Goal: Task Accomplishment & Management: Complete application form

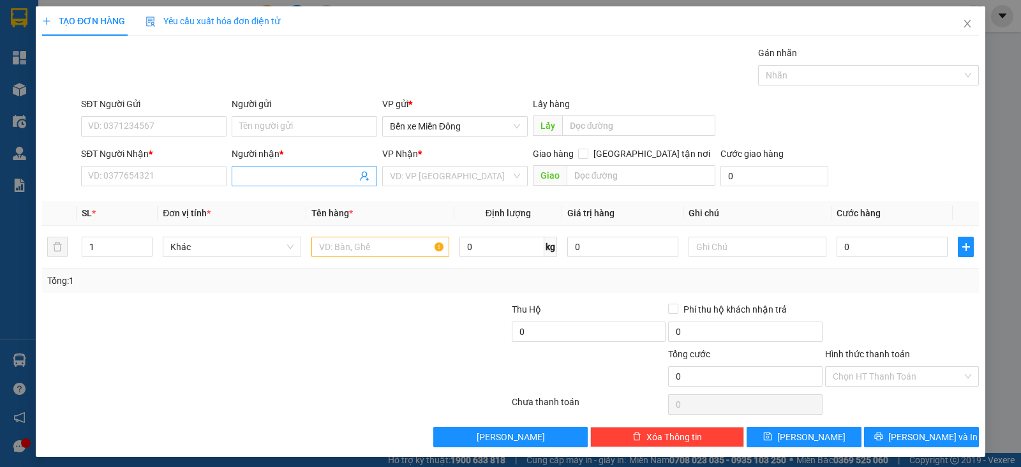
click at [293, 174] on input "Người nhận *" at bounding box center [297, 176] width 117 height 14
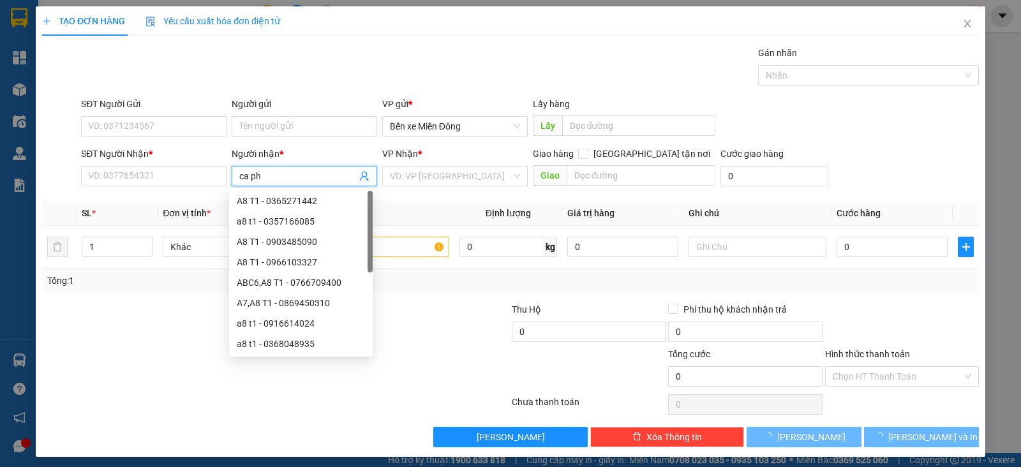
type input "ca phu"
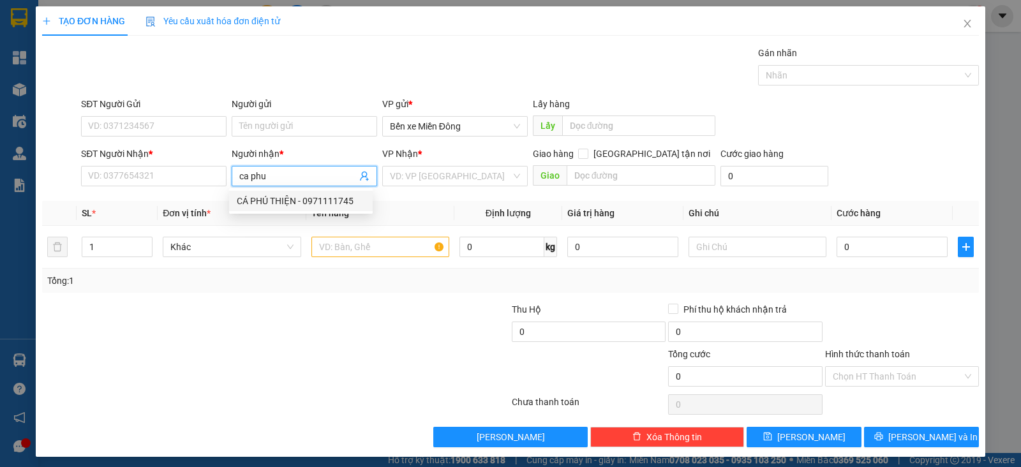
click at [345, 202] on div "CÁ PHÚ THIỆN - 0971111745" at bounding box center [301, 201] width 128 height 14
type input "0971111745"
type input "CÁ PHÚ THIỆN"
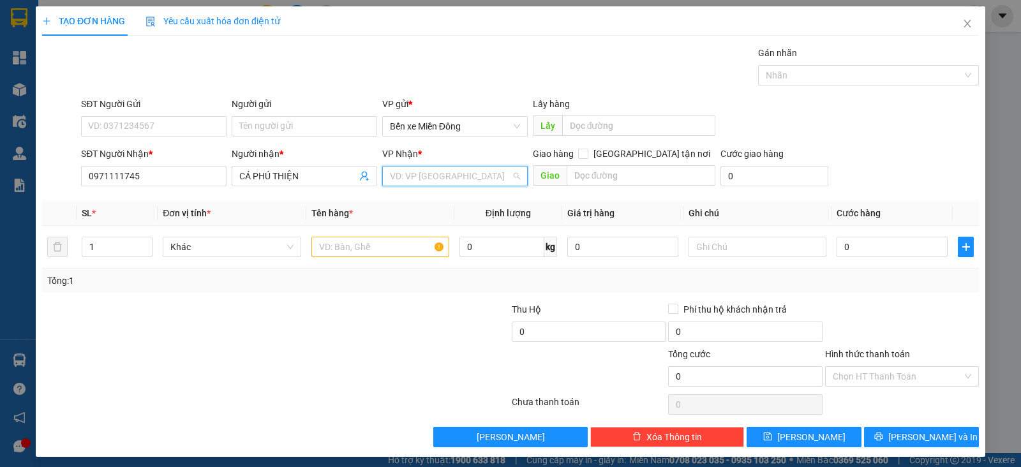
click at [452, 170] on input "search" at bounding box center [450, 176] width 121 height 19
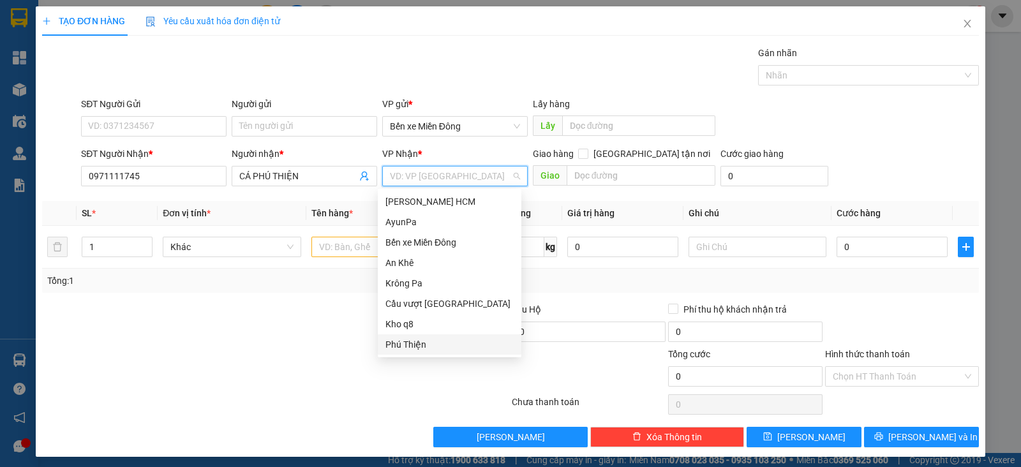
click at [412, 339] on div "Phú Thiện" at bounding box center [449, 344] width 128 height 14
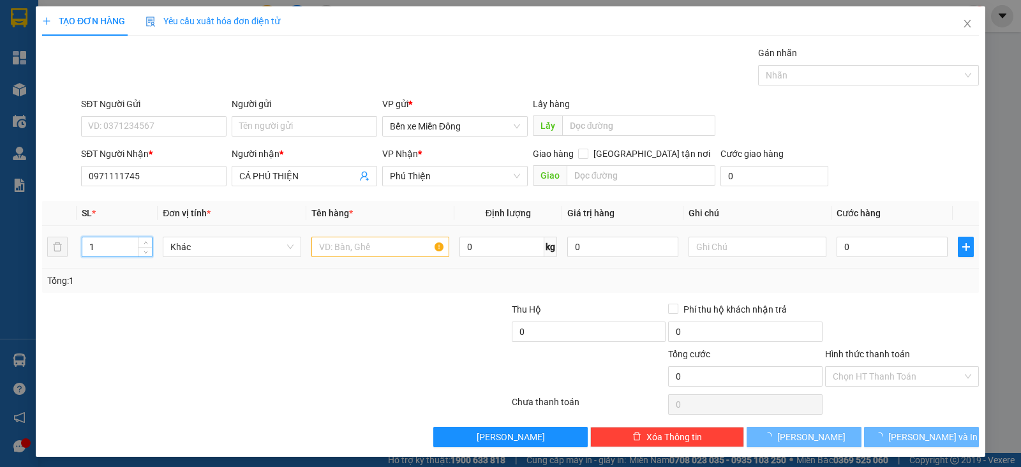
click at [121, 244] on input "1" at bounding box center [117, 246] width 70 height 19
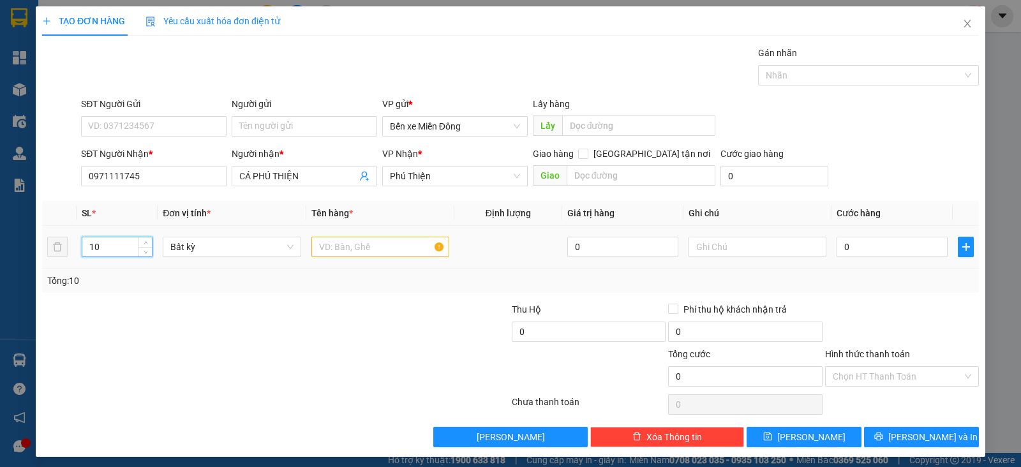
type input "10"
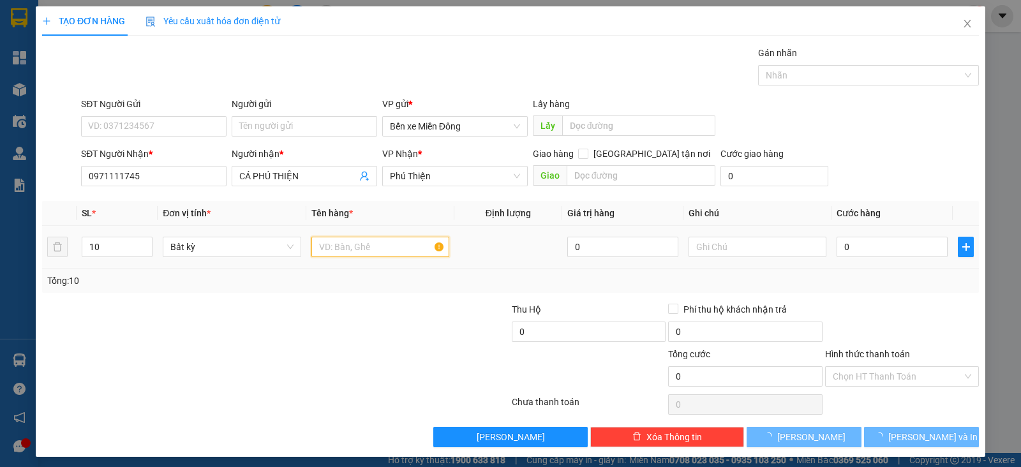
click at [382, 242] on input "text" at bounding box center [380, 247] width 138 height 20
type input "bao"
click at [847, 248] on input "0" at bounding box center [891, 247] width 111 height 20
type input "5"
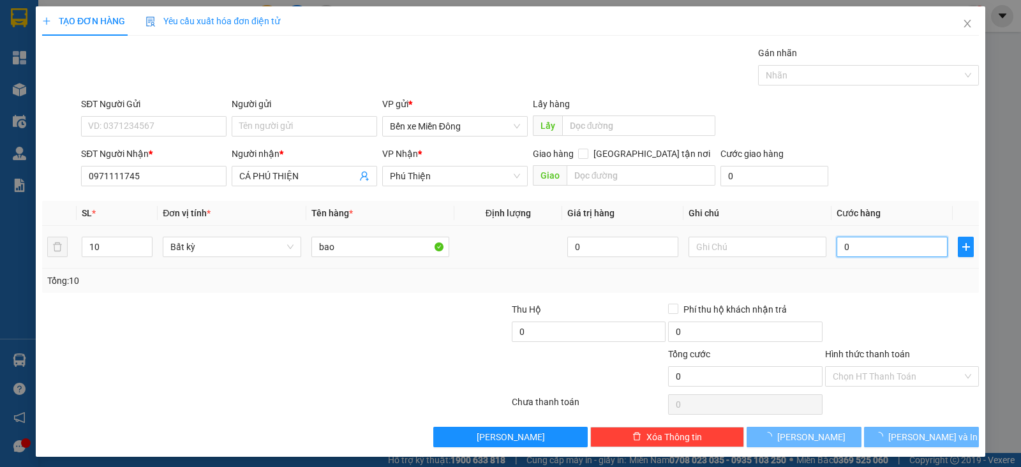
type input "5"
type input "50"
type input "500"
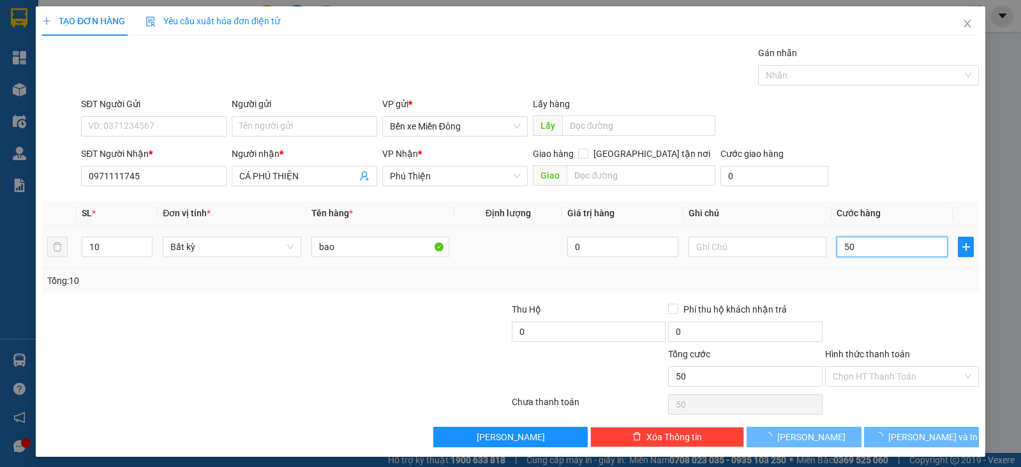
type input "500"
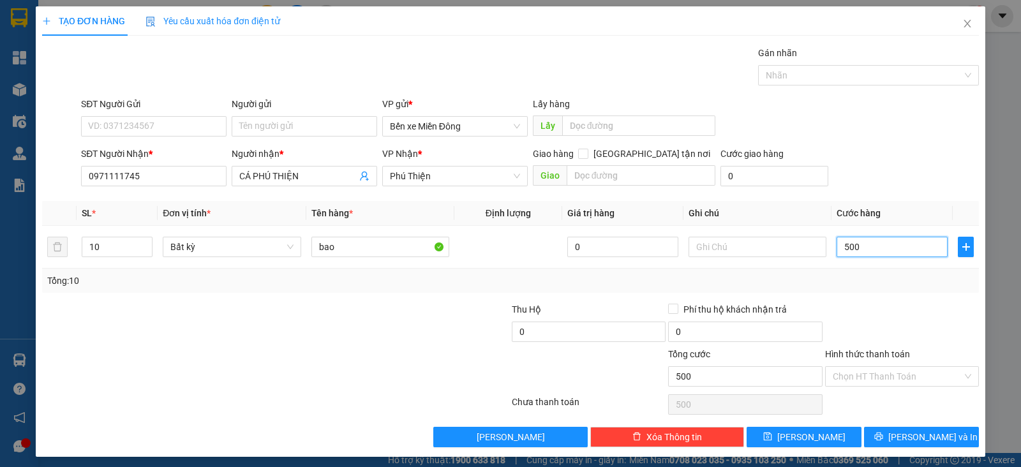
type input "0"
click at [827, 429] on button "[PERSON_NAME]" at bounding box center [803, 437] width 115 height 20
click at [884, 237] on input "0" at bounding box center [891, 247] width 111 height 20
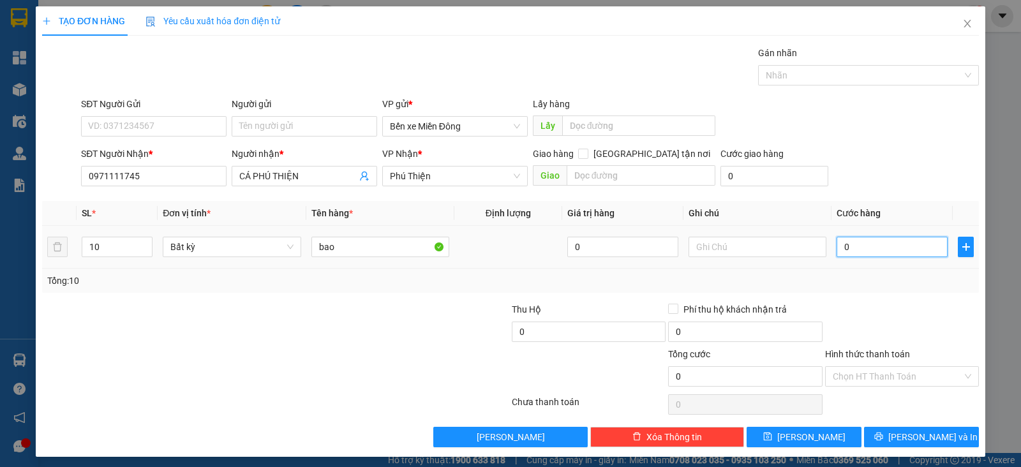
type input "5"
type input "50"
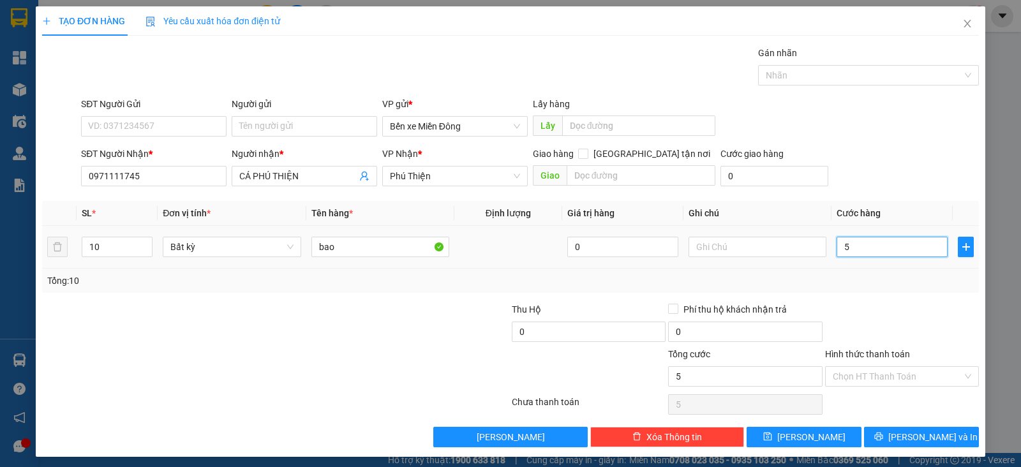
type input "50"
type input "500"
type input "5.000"
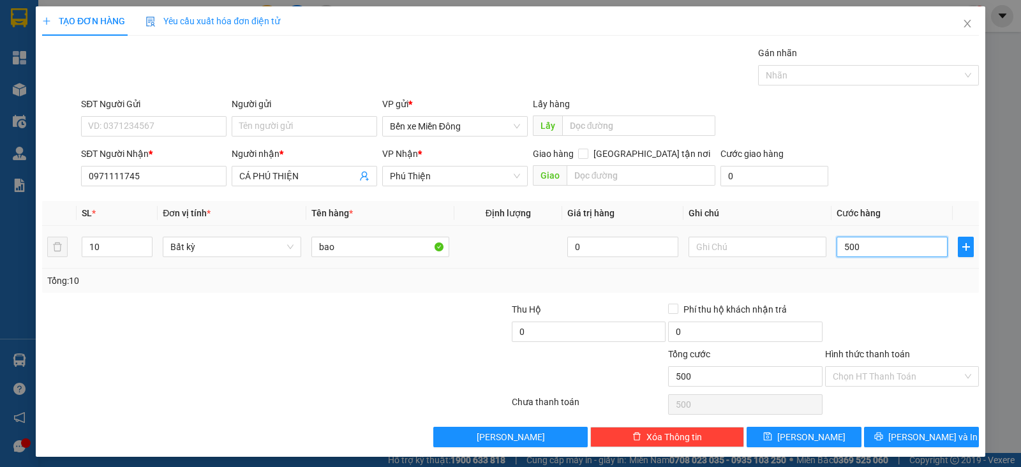
type input "5.000"
type input "50.000"
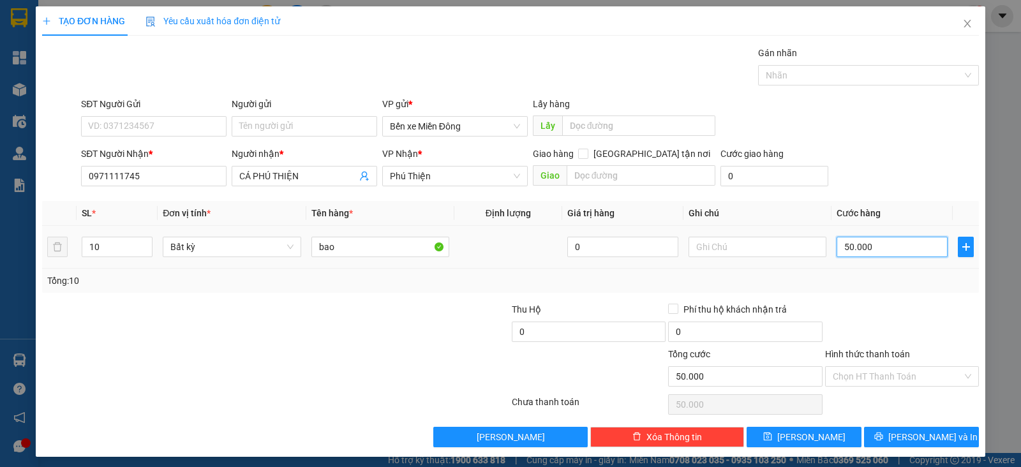
type input "500.000"
click at [802, 438] on span "[PERSON_NAME]" at bounding box center [811, 437] width 68 height 14
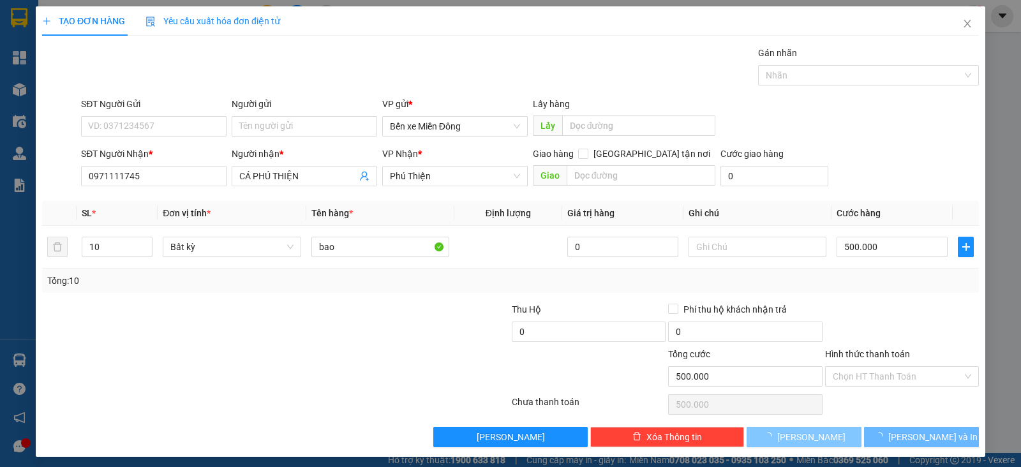
type input "1"
type input "0"
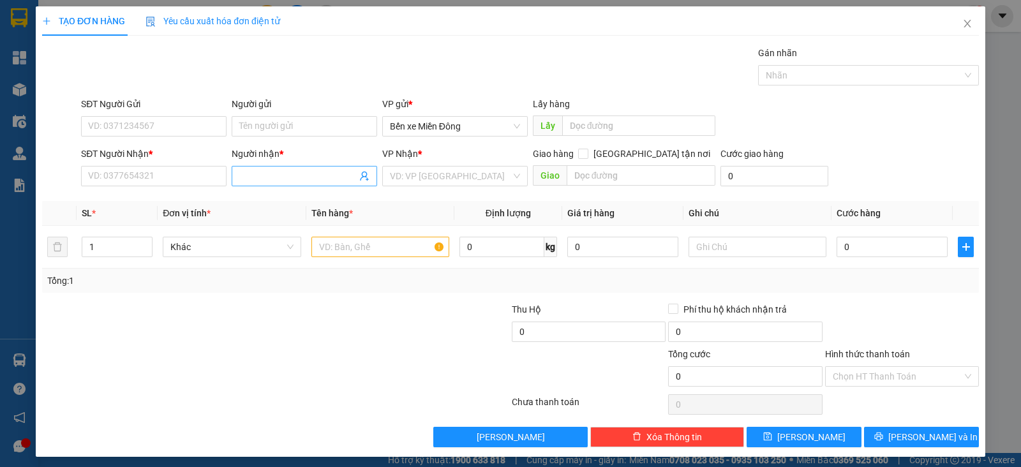
click at [325, 170] on input "Người nhận *" at bounding box center [297, 176] width 117 height 14
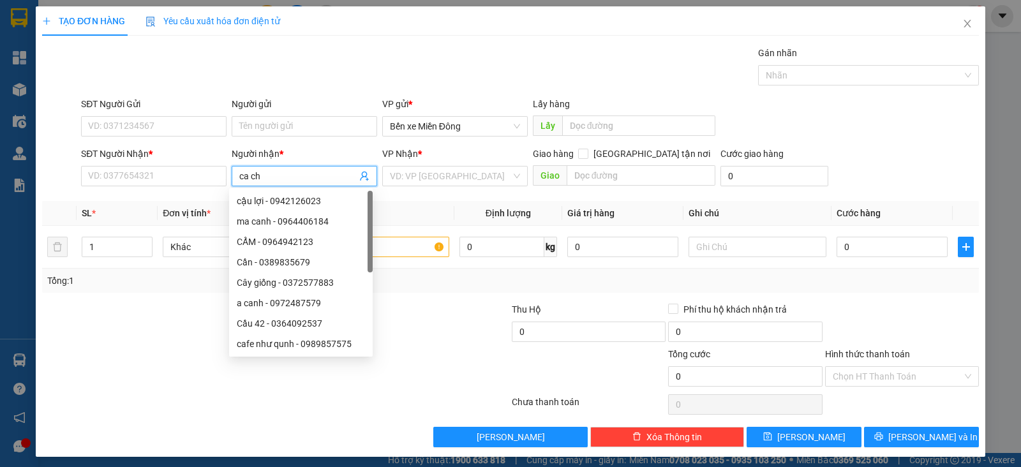
type input "ca chu"
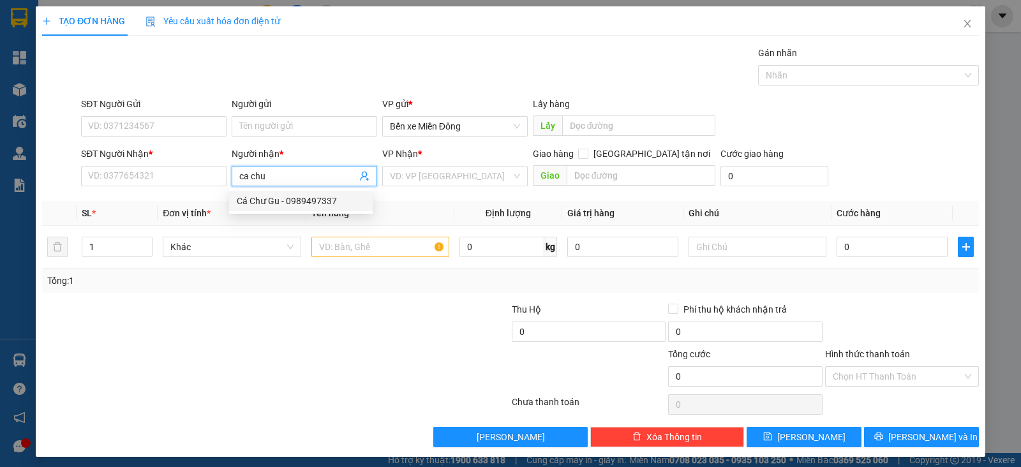
click at [334, 202] on div "Cá Chư Gu - 0989497337" at bounding box center [301, 201] width 128 height 14
type input "0989497337"
type input "Cá Chư Gu"
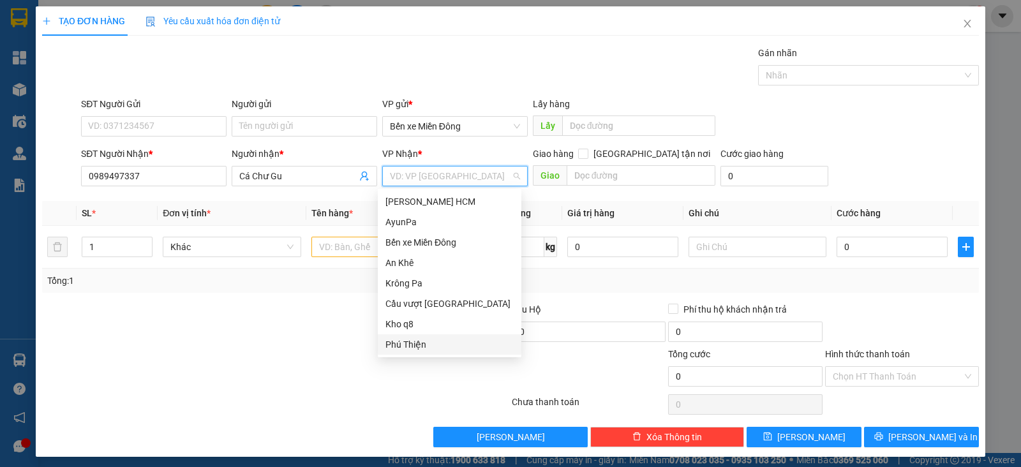
click at [461, 182] on input "search" at bounding box center [450, 176] width 121 height 19
click at [429, 285] on div "Krông Pa" at bounding box center [449, 283] width 128 height 14
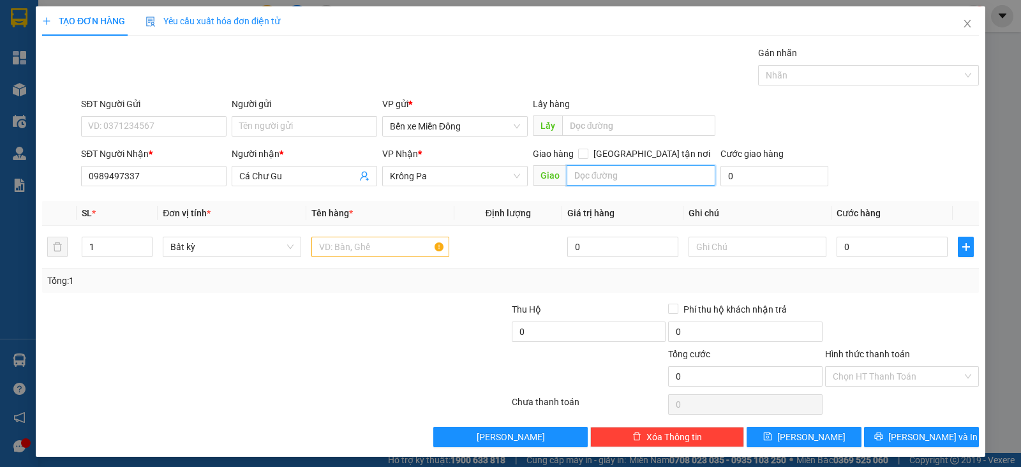
click at [611, 179] on input "text" at bounding box center [641, 175] width 149 height 20
type input "[PERSON_NAME]"
click at [124, 241] on input "1" at bounding box center [117, 246] width 70 height 19
type input "11"
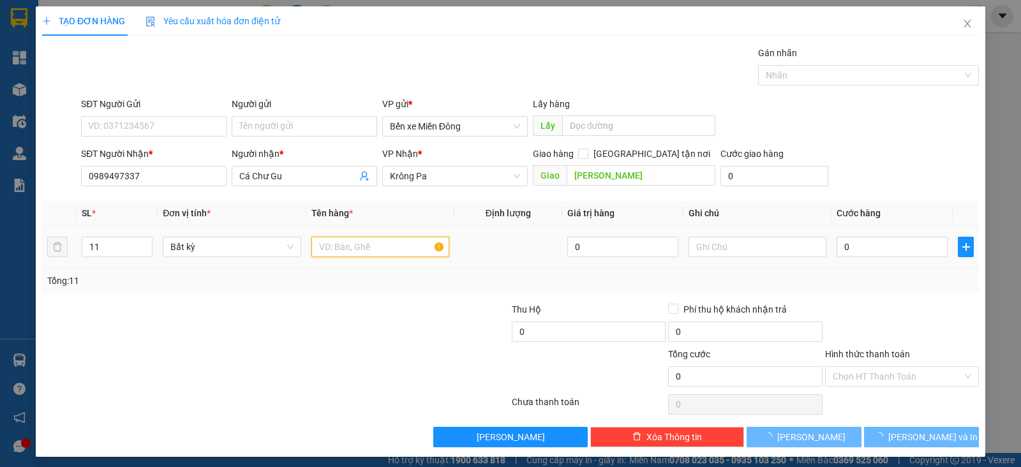
click at [348, 251] on input "text" at bounding box center [380, 247] width 138 height 20
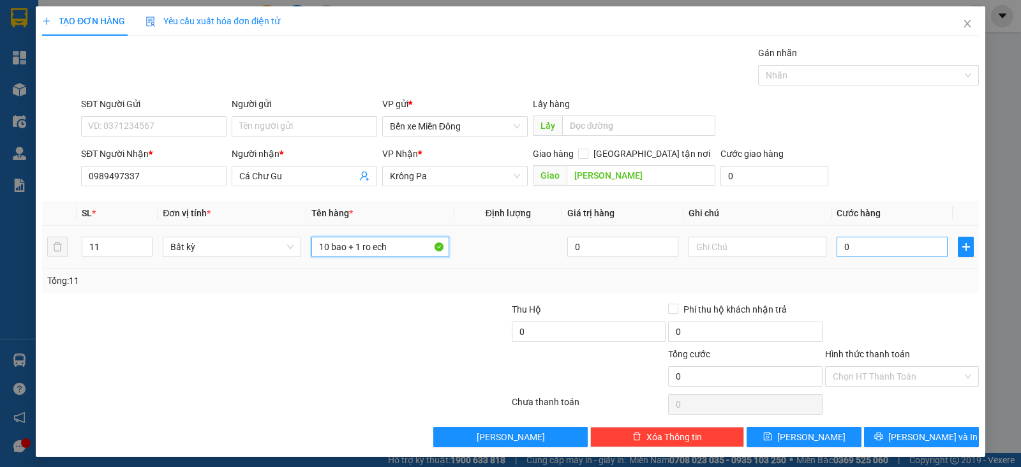
type input "10 bao + 1 ro ech"
click at [855, 254] on input "0" at bounding box center [891, 247] width 111 height 20
type input "5"
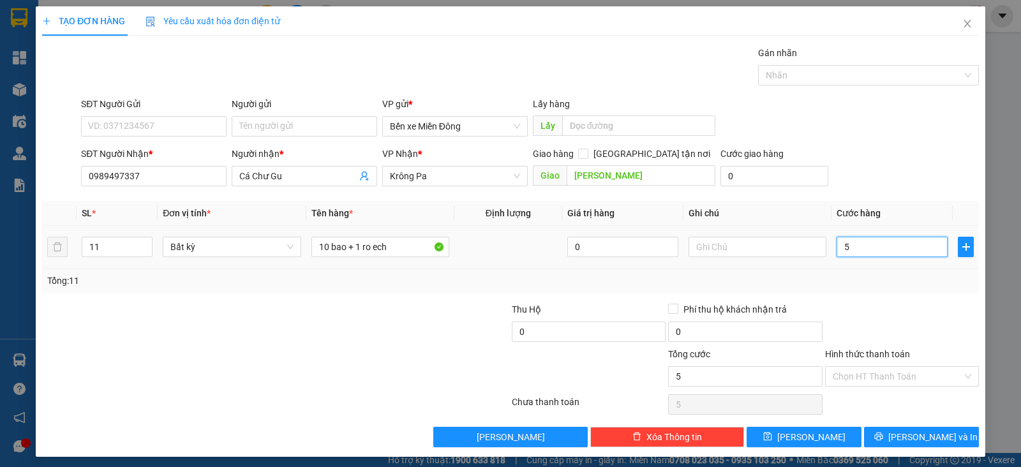
type input "55"
type input "550"
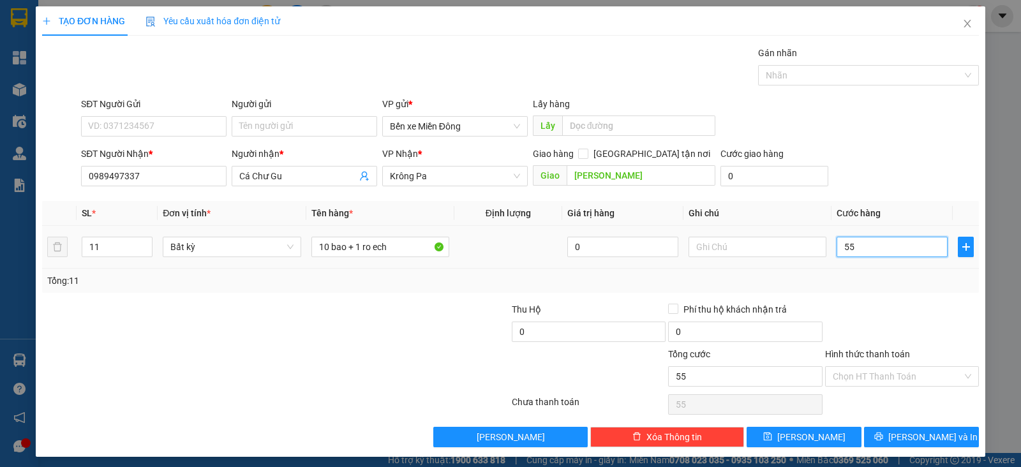
type input "550"
type input "550.000"
click at [820, 434] on button "[PERSON_NAME]" at bounding box center [803, 437] width 115 height 20
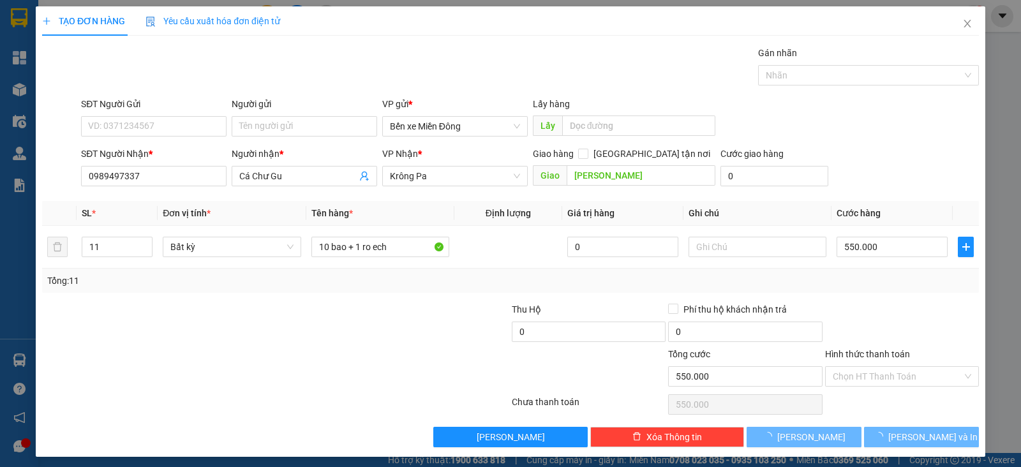
type input "1"
type input "0"
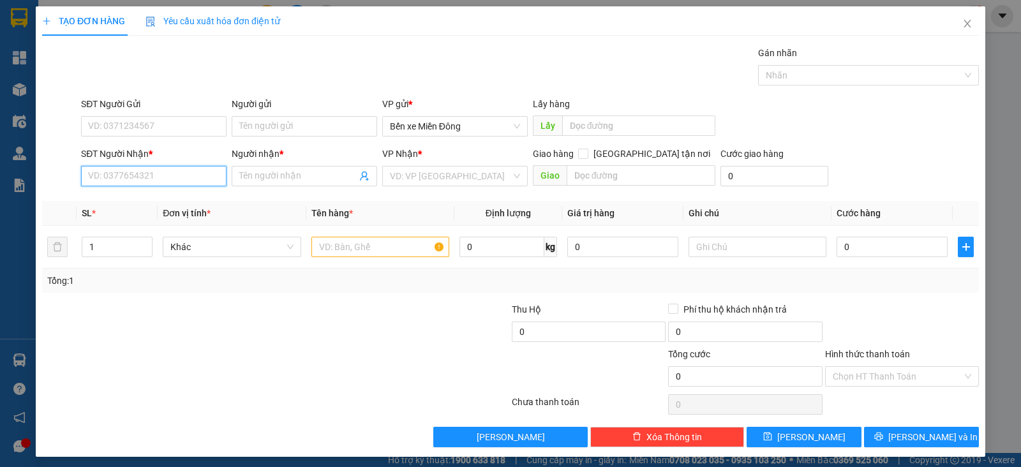
click at [195, 179] on input "SĐT Người Nhận *" at bounding box center [153, 176] width 145 height 20
paste input "0986510174"
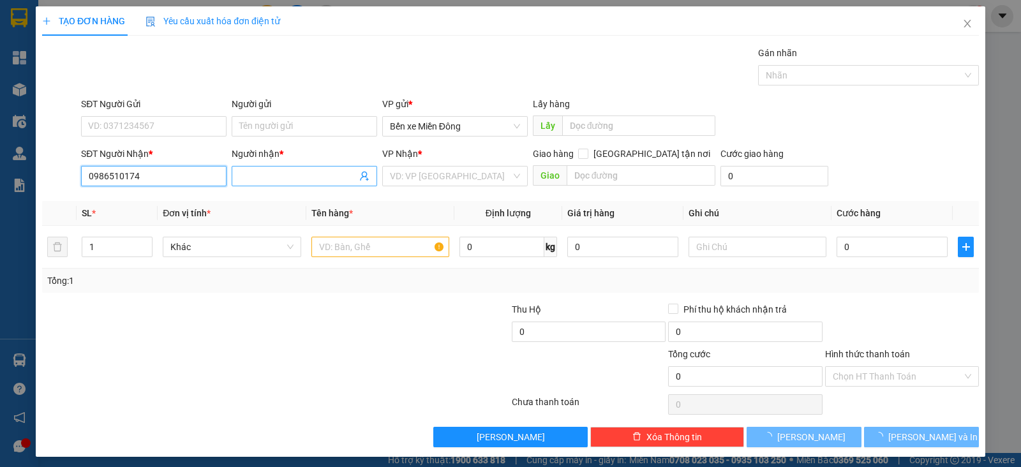
type input "0986510174"
click at [286, 180] on input "Người nhận *" at bounding box center [297, 176] width 117 height 14
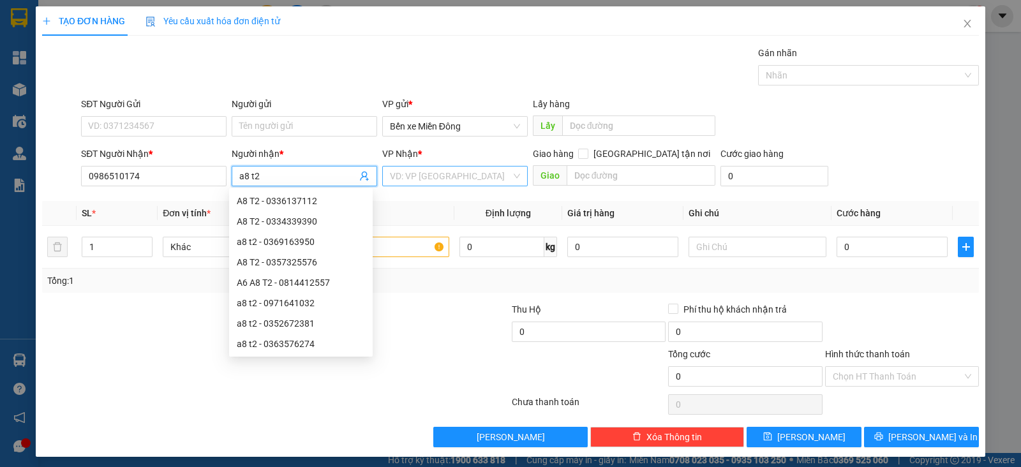
type input "a8 t2"
click at [446, 181] on input "search" at bounding box center [450, 176] width 121 height 19
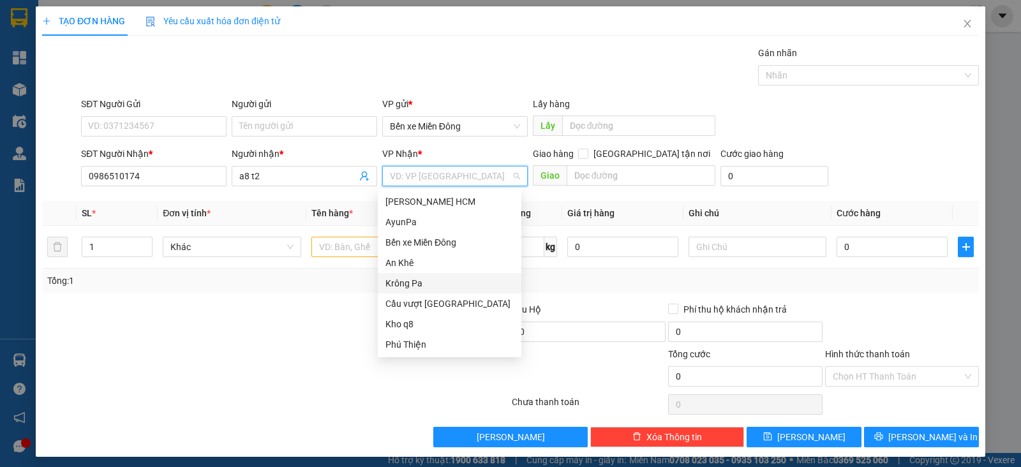
click at [424, 281] on div "Krông Pa" at bounding box center [449, 283] width 128 height 14
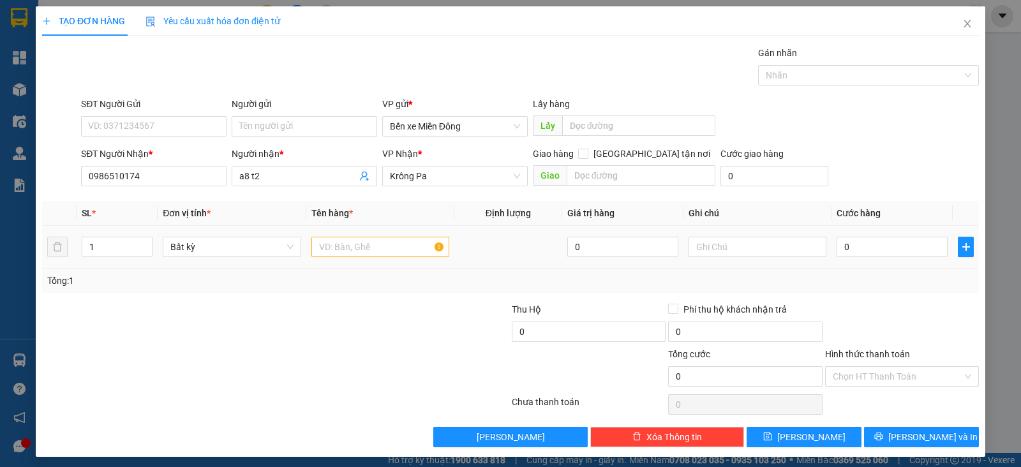
click at [352, 259] on div at bounding box center [380, 247] width 138 height 26
click at [357, 248] on input "text" at bounding box center [380, 247] width 138 height 20
type input "xe"
click at [848, 248] on input "0" at bounding box center [891, 247] width 111 height 20
type input "004"
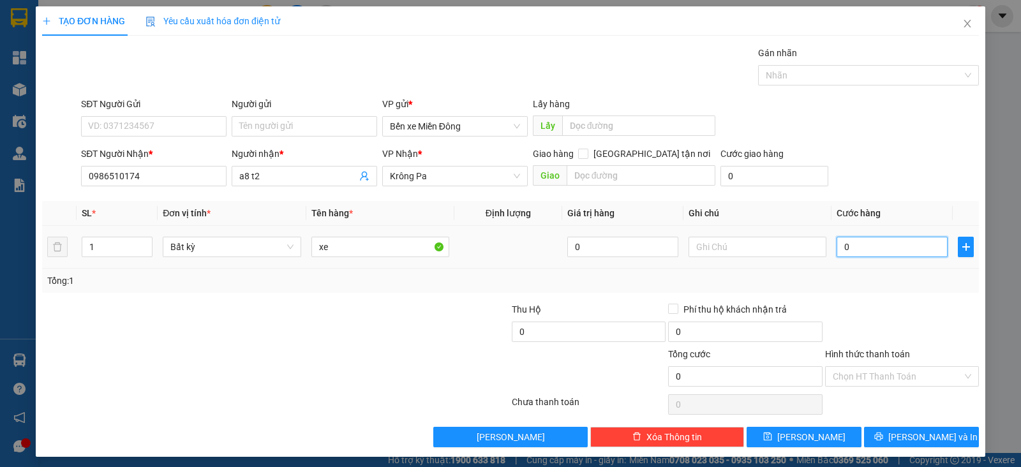
type input "4"
type input "0.040"
type input "40"
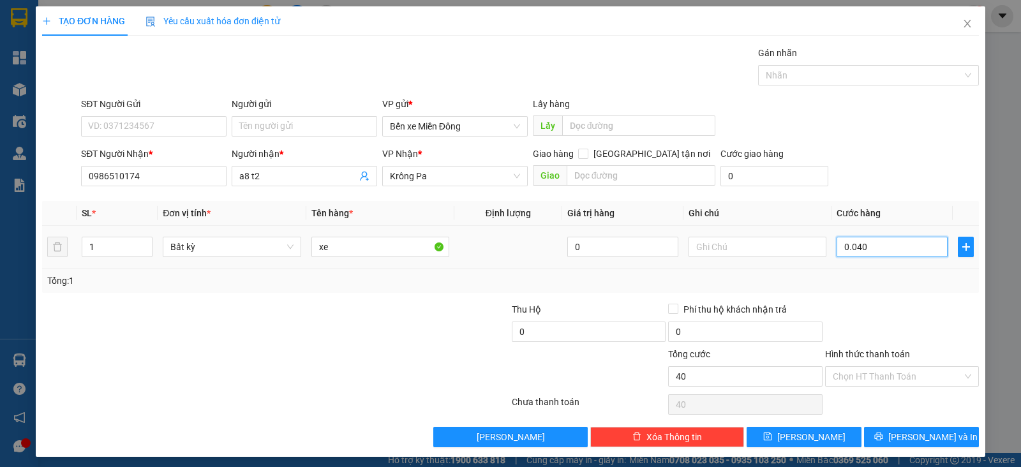
type input "00.400"
type input "400"
type input "400.000"
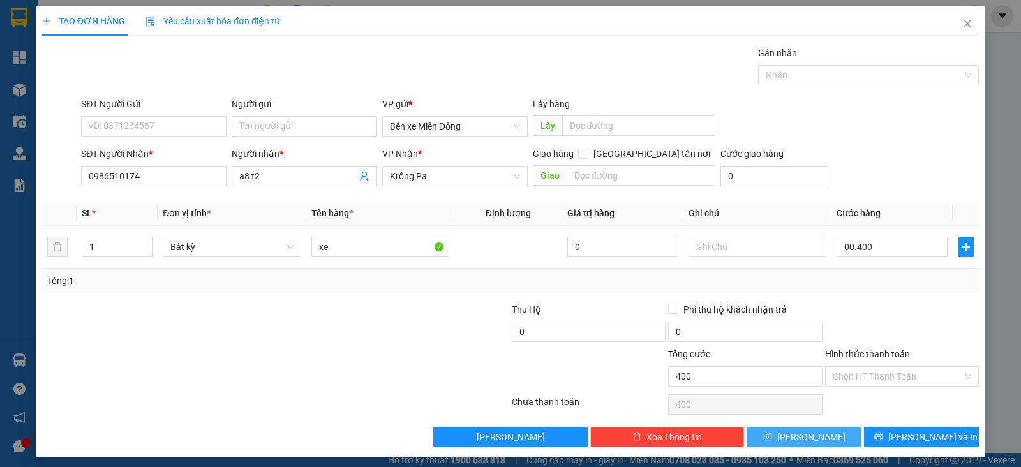
type input "400.000"
click at [804, 430] on span "[PERSON_NAME]" at bounding box center [811, 437] width 68 height 14
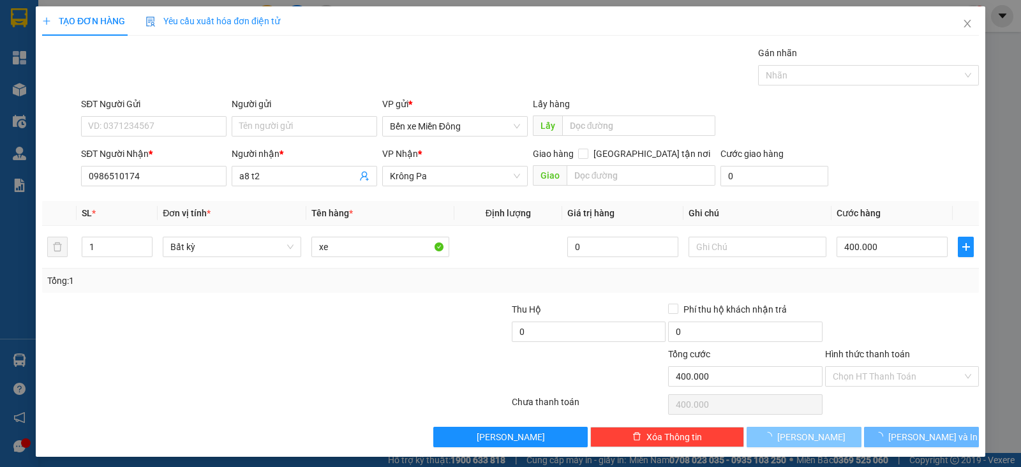
type input "0"
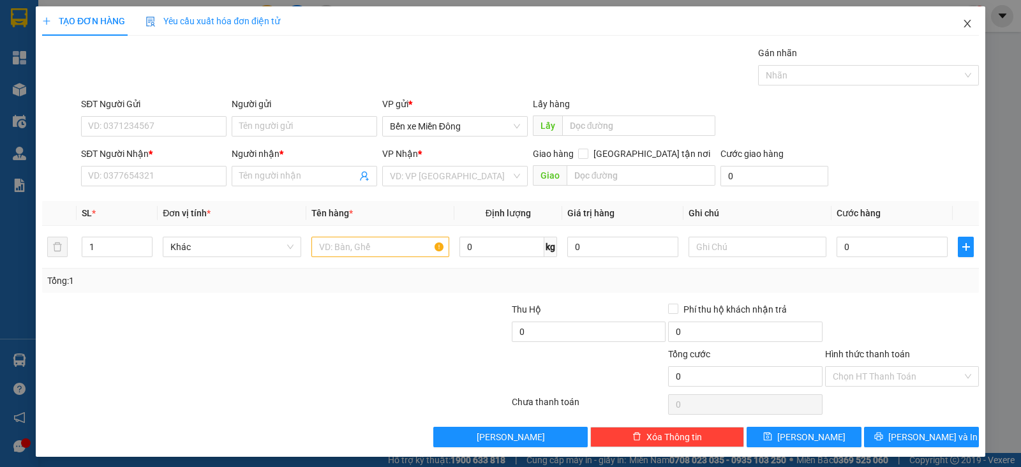
click at [962, 25] on icon "close" at bounding box center [967, 24] width 10 height 10
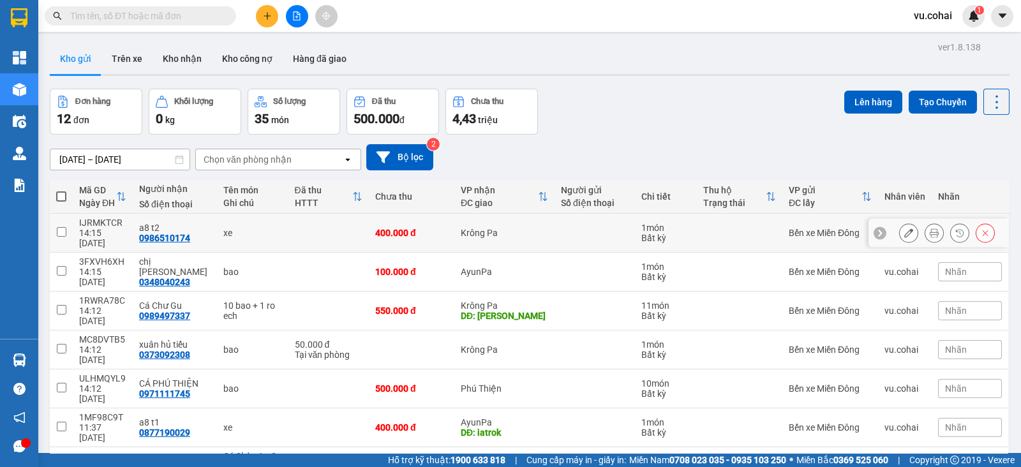
click at [61, 221] on td at bounding box center [61, 233] width 23 height 39
checkbox input "true"
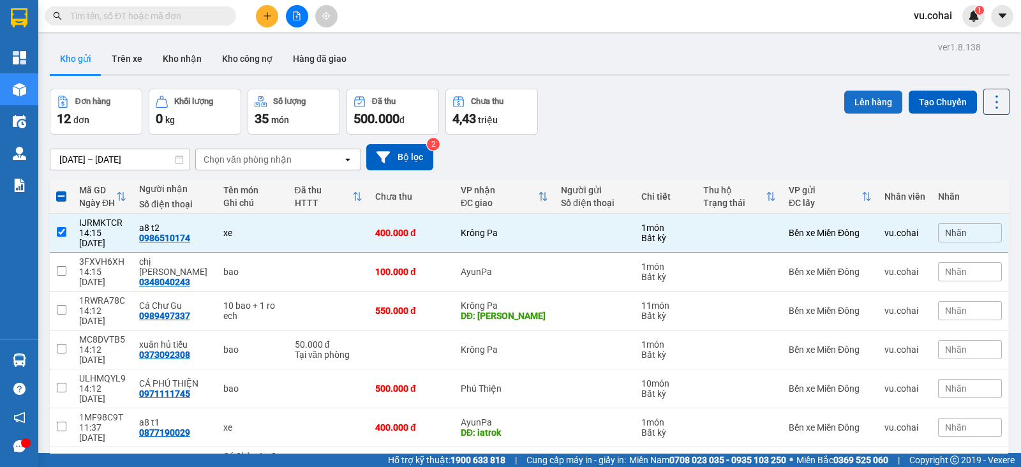
click at [847, 102] on button "Lên hàng" at bounding box center [873, 102] width 58 height 23
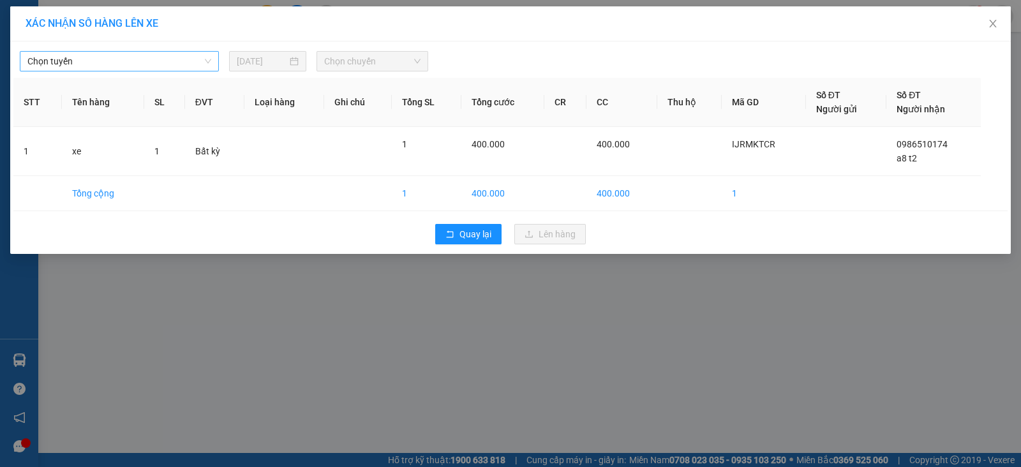
click at [196, 56] on span "Chọn tuyến" at bounding box center [119, 61] width 184 height 19
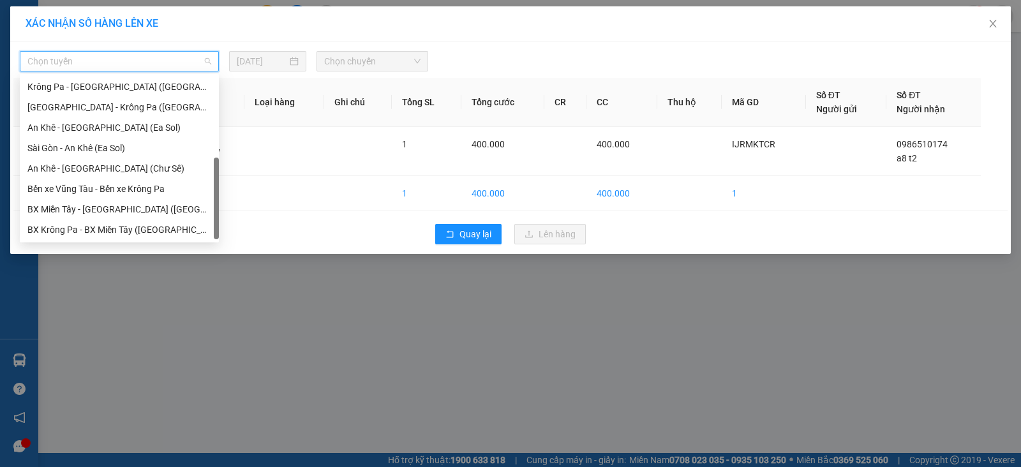
scroll to position [184, 0]
drag, startPoint x: 217, startPoint y: 93, endPoint x: 199, endPoint y: 176, distance: 84.8
click at [199, 176] on div "[GEOGRAPHIC_DATA] - [GEOGRAPHIC_DATA] ([GEOGRAPHIC_DATA]) [GEOGRAPHIC_DATA] - […" at bounding box center [119, 158] width 199 height 163
click at [172, 193] on div "Bến xe Vũng Tàu - Bến xe Krông Pa" at bounding box center [119, 189] width 184 height 14
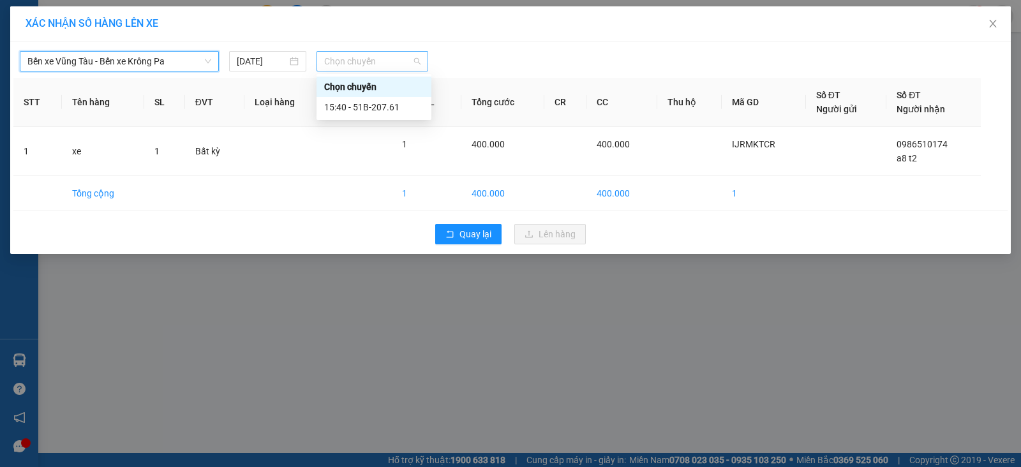
click at [399, 56] on span "Chọn chuyến" at bounding box center [372, 61] width 96 height 19
click at [393, 100] on div "15:40 - 51B-207.61" at bounding box center [374, 107] width 100 height 14
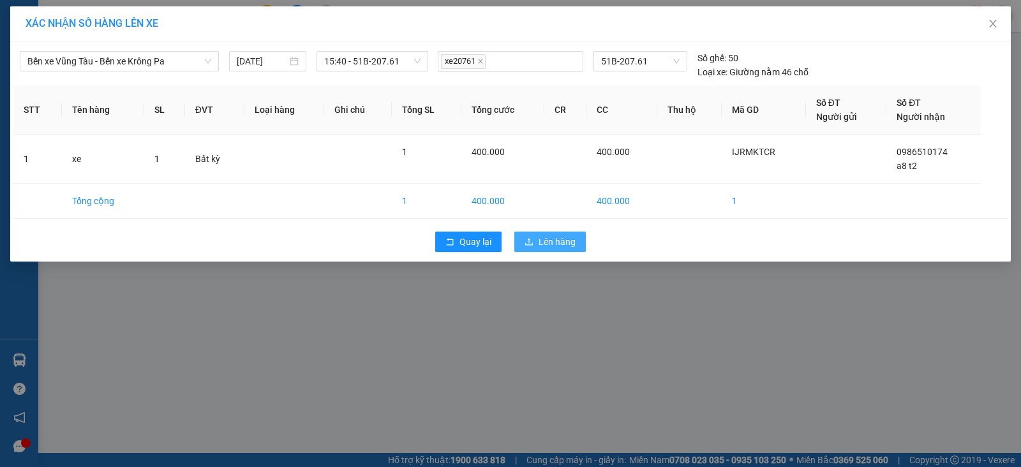
click at [548, 240] on span "Lên hàng" at bounding box center [556, 242] width 37 height 14
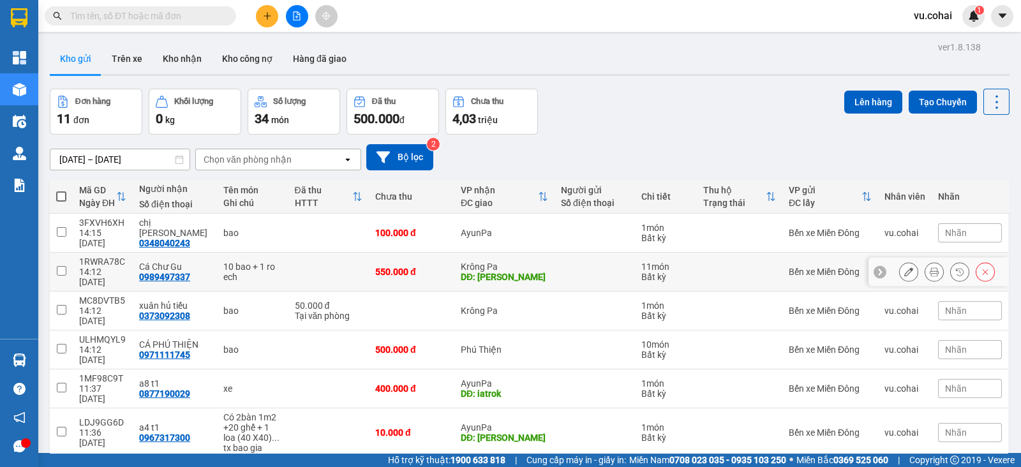
click at [58, 266] on input "checkbox" at bounding box center [62, 271] width 10 height 10
checkbox input "true"
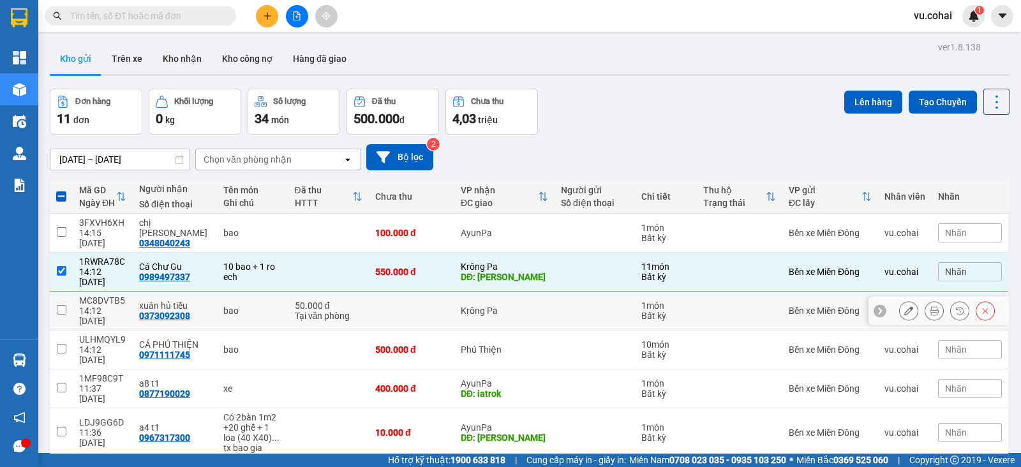
click at [57, 305] on input "checkbox" at bounding box center [62, 310] width 10 height 10
checkbox input "true"
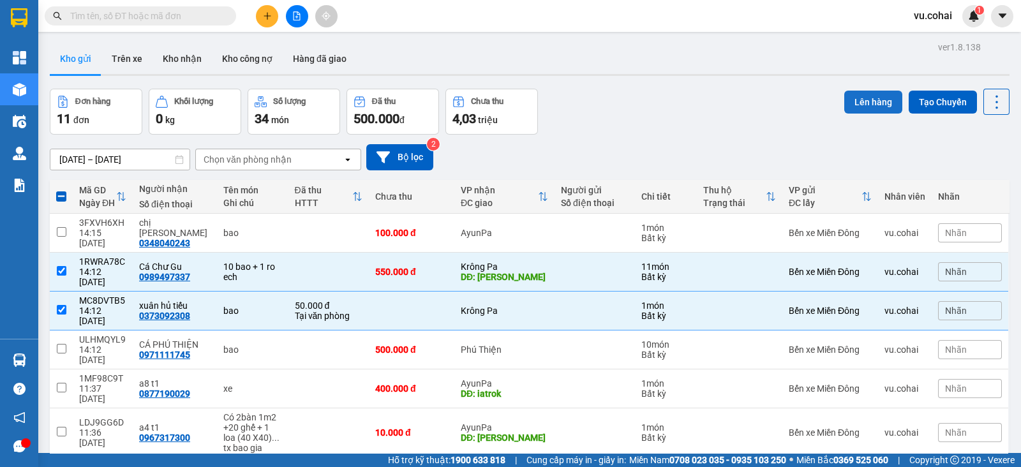
click at [864, 105] on button "Lên hàng" at bounding box center [873, 102] width 58 height 23
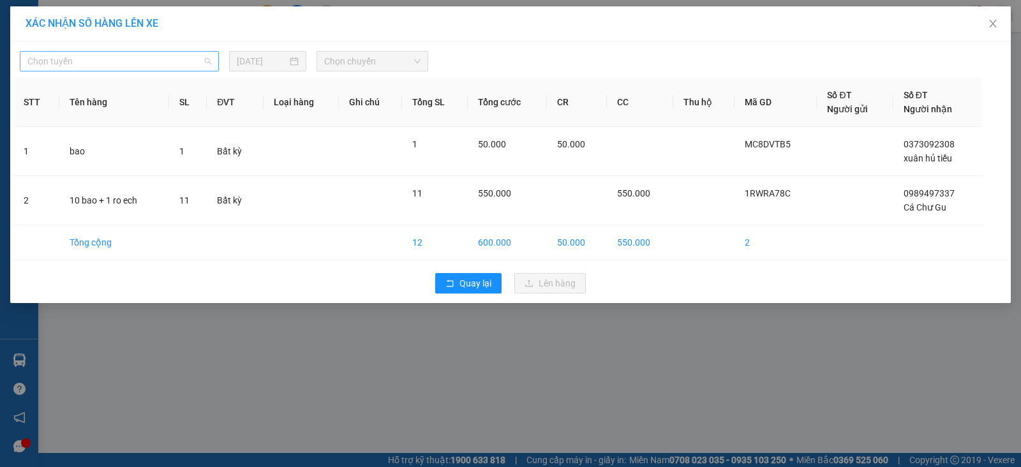
click at [166, 63] on span "Chọn tuyến" at bounding box center [119, 61] width 184 height 19
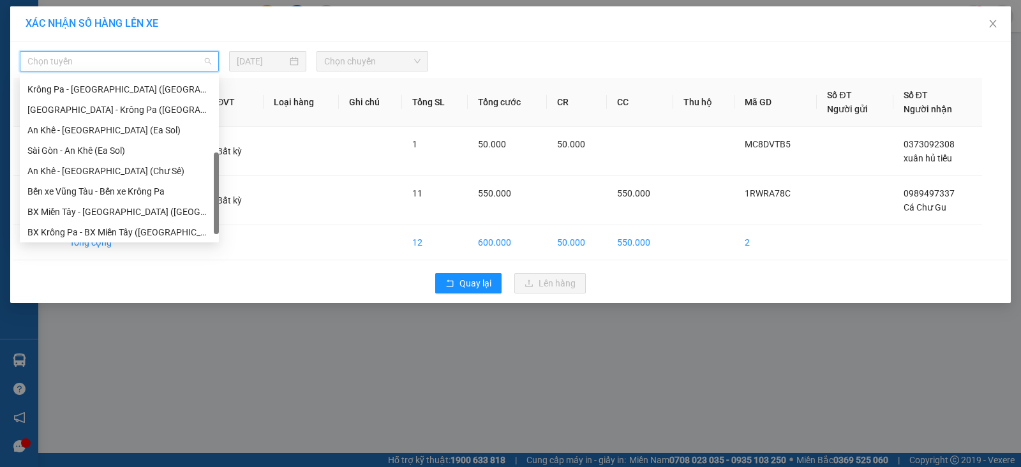
scroll to position [184, 0]
drag, startPoint x: 216, startPoint y: 89, endPoint x: 207, endPoint y: 195, distance: 106.2
click at [207, 195] on div "[GEOGRAPHIC_DATA] - [GEOGRAPHIC_DATA] ([GEOGRAPHIC_DATA]) [GEOGRAPHIC_DATA] - […" at bounding box center [119, 158] width 199 height 163
click at [179, 210] on div "BX Miền Tây - [GEOGRAPHIC_DATA] ([GEOGRAPHIC_DATA] - [GEOGRAPHIC_DATA])" at bounding box center [119, 209] width 184 height 14
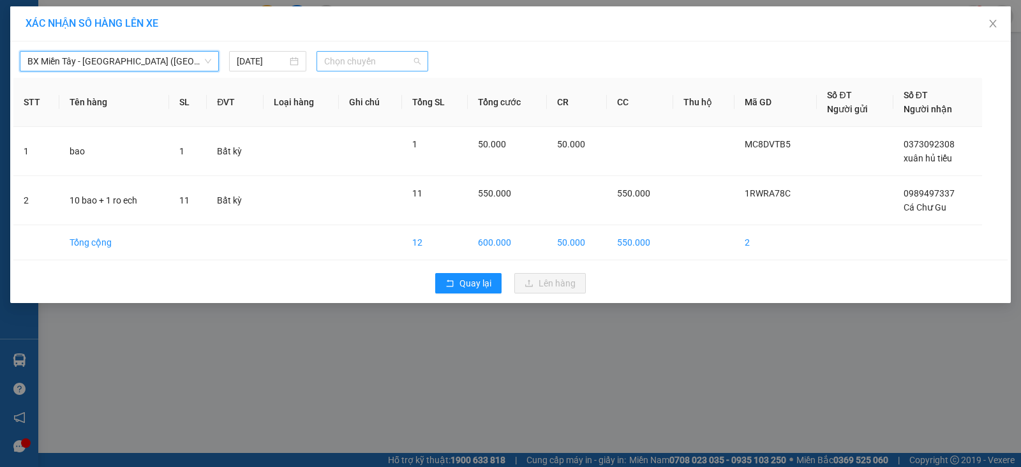
click at [389, 59] on span "Chọn chuyến" at bounding box center [372, 61] width 96 height 19
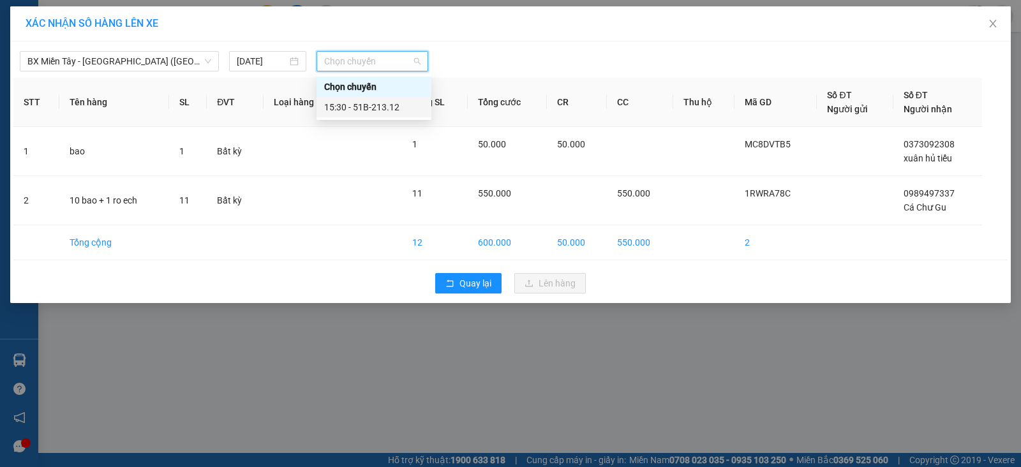
click at [390, 105] on div "15:30 - 51B-213.12" at bounding box center [374, 107] width 100 height 14
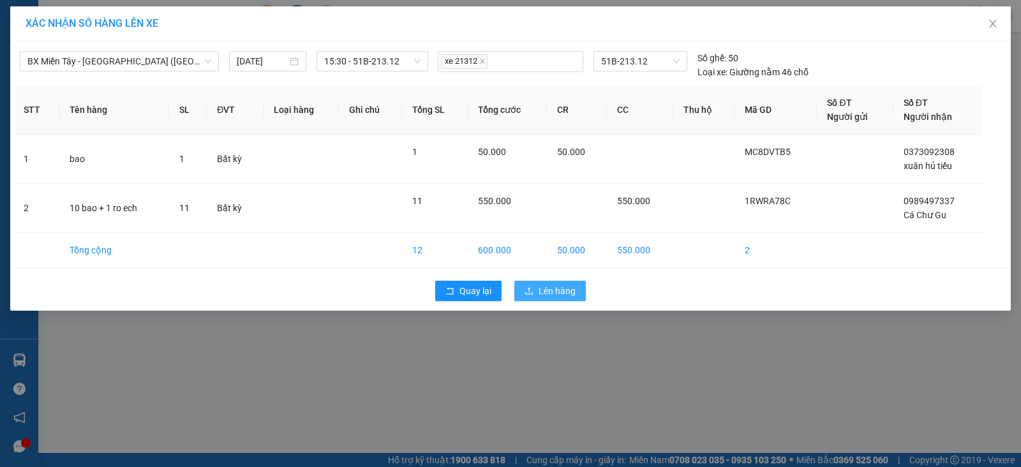
click at [550, 286] on span "Lên hàng" at bounding box center [556, 291] width 37 height 14
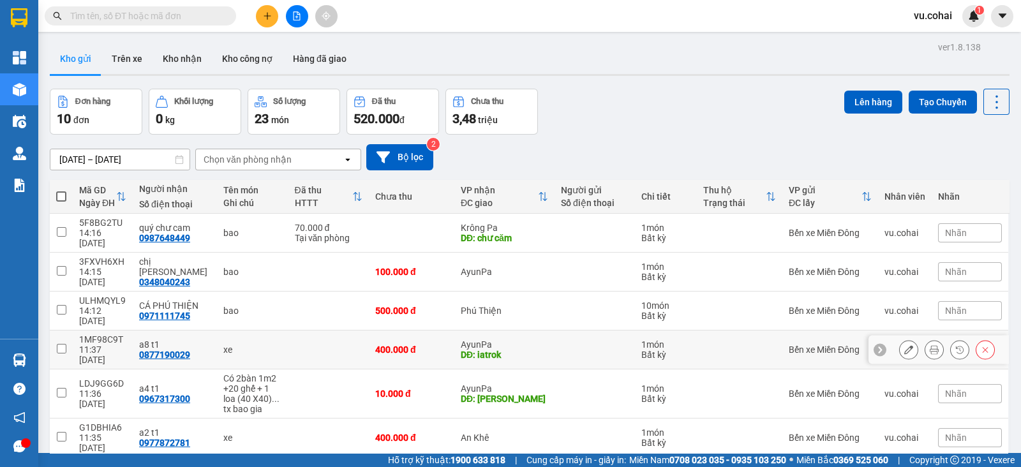
click at [65, 330] on td at bounding box center [61, 349] width 23 height 39
checkbox input "true"
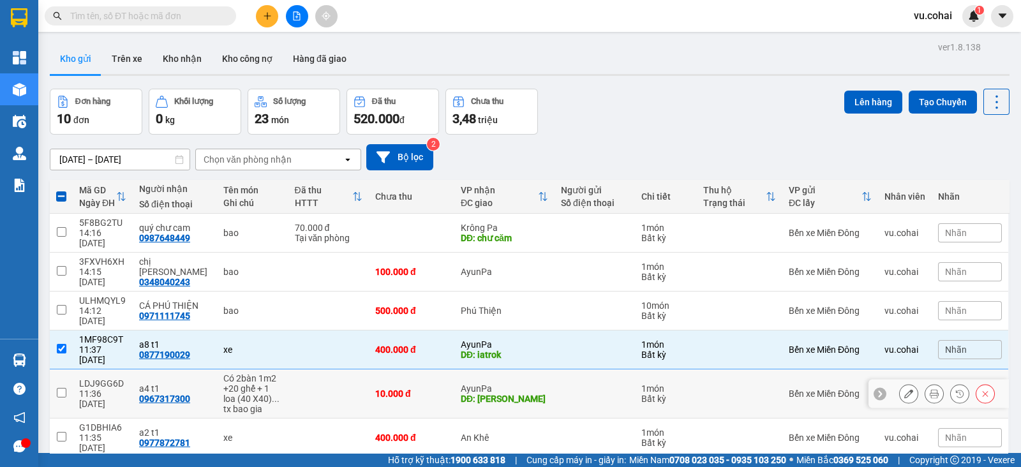
click at [59, 388] on input "checkbox" at bounding box center [62, 393] width 10 height 10
checkbox input "true"
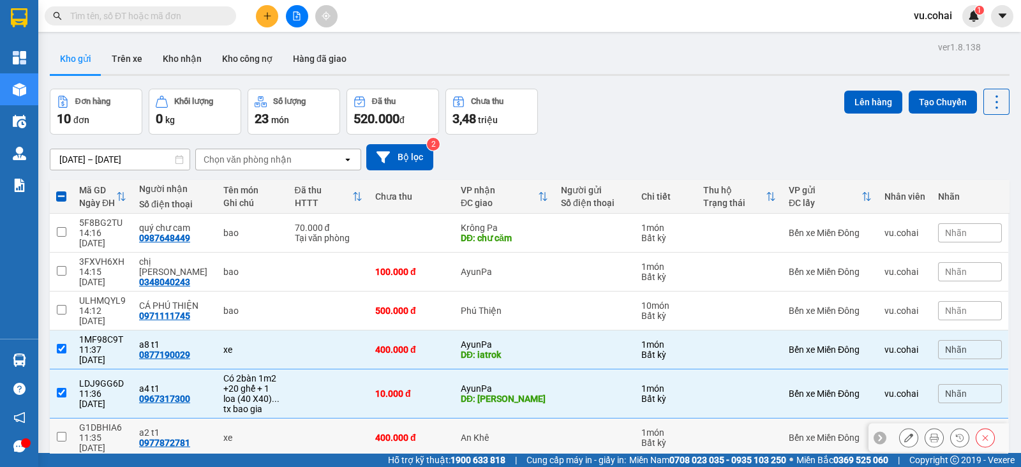
click at [64, 432] on input "checkbox" at bounding box center [62, 437] width 10 height 10
checkbox input "true"
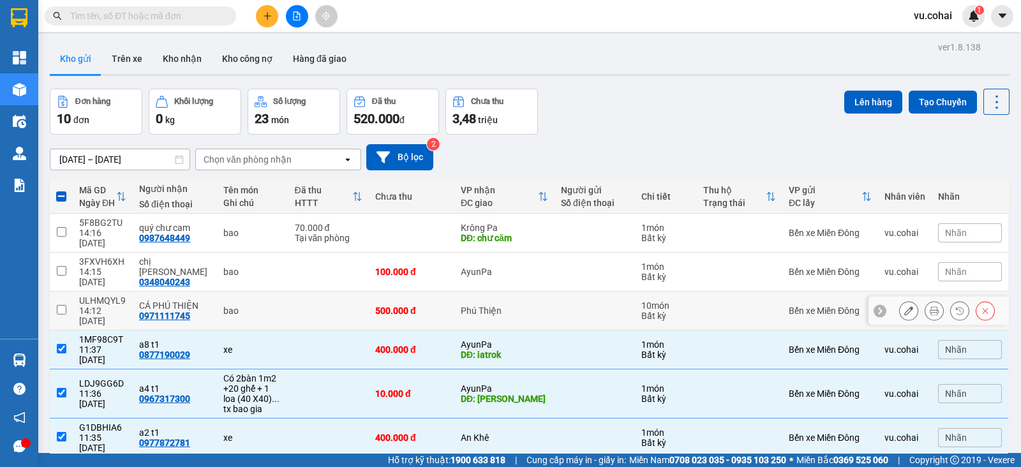
click at [61, 305] on input "checkbox" at bounding box center [62, 310] width 10 height 10
checkbox input "true"
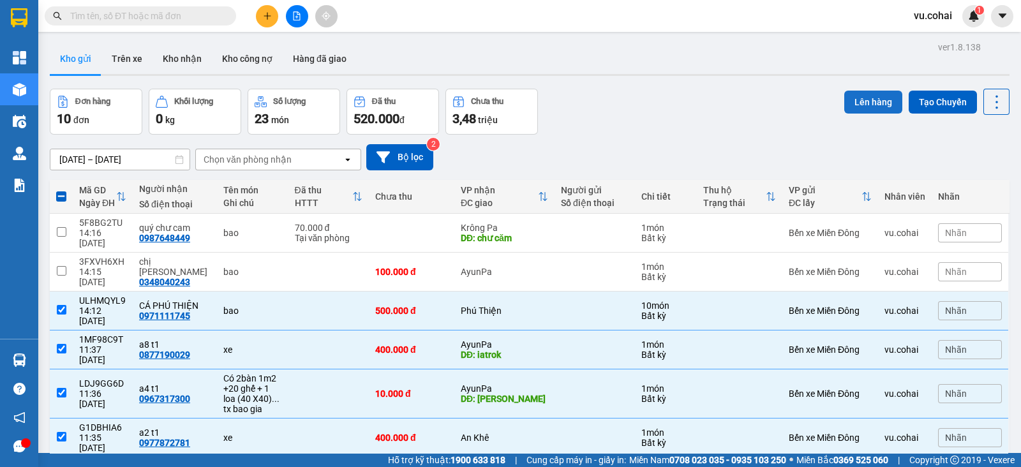
click at [847, 105] on button "Lên hàng" at bounding box center [873, 102] width 58 height 23
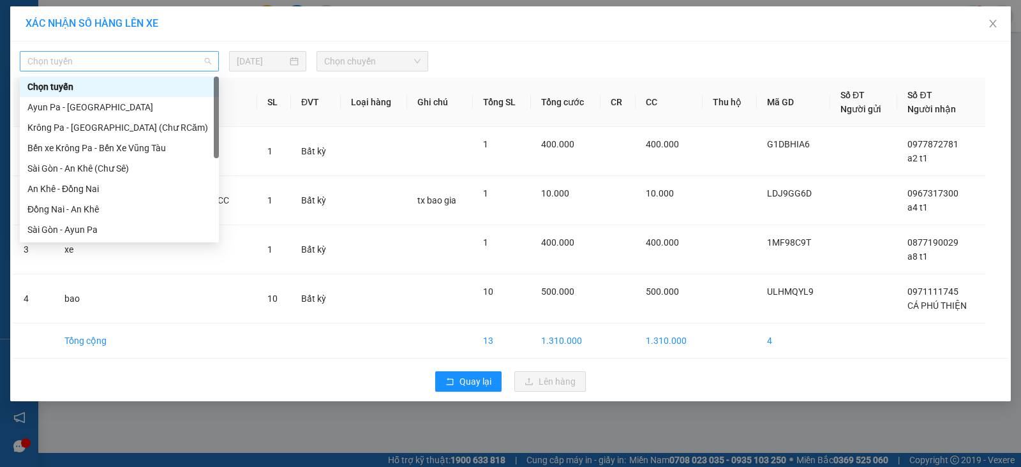
click at [195, 59] on span "Chọn tuyến" at bounding box center [119, 61] width 184 height 19
drag, startPoint x: 215, startPoint y: 85, endPoint x: 226, endPoint y: 73, distance: 16.7
click at [226, 73] on body "Kết quả tìm kiếm ( 8 ) Bộ lọc Mã ĐH Trạng thái Món hàng Thu hộ Tổng cước Chưa c…" at bounding box center [510, 233] width 1021 height 467
click at [110, 209] on div "Đồng Nai - An Khê" at bounding box center [119, 209] width 184 height 14
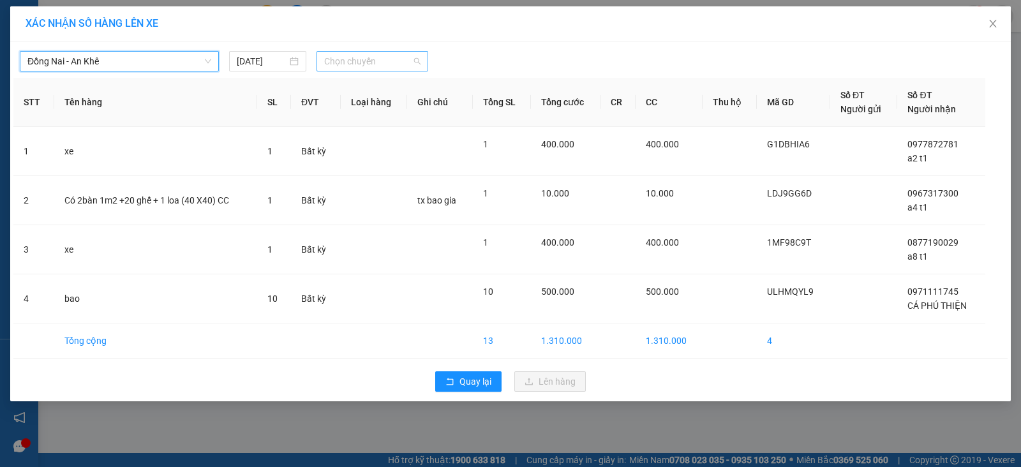
click at [383, 57] on span "Chọn chuyến" at bounding box center [372, 61] width 96 height 19
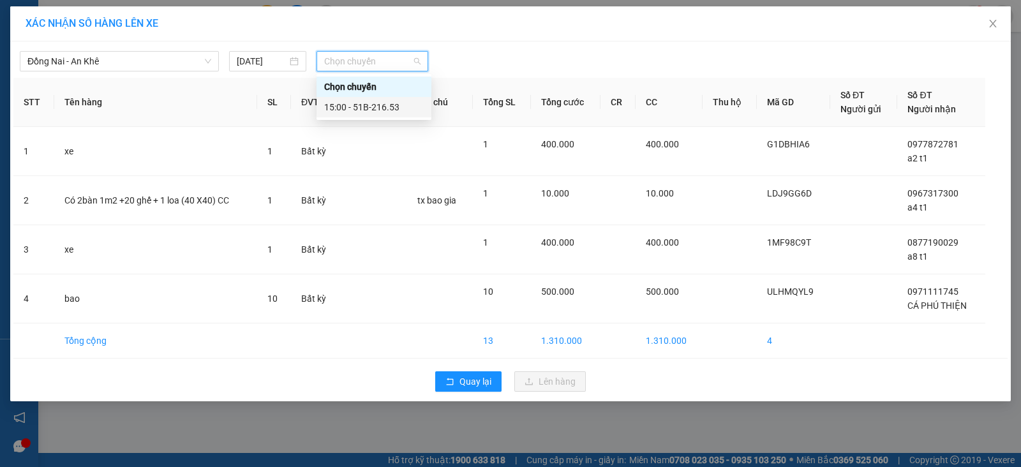
click at [392, 97] on div "15:00 - 51B-216.53" at bounding box center [373, 107] width 115 height 20
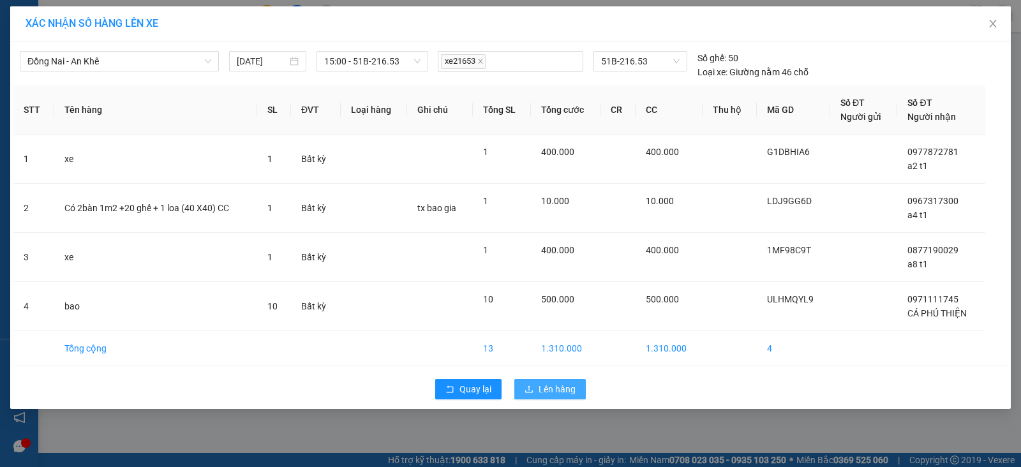
click at [545, 396] on button "Lên hàng" at bounding box center [549, 389] width 71 height 20
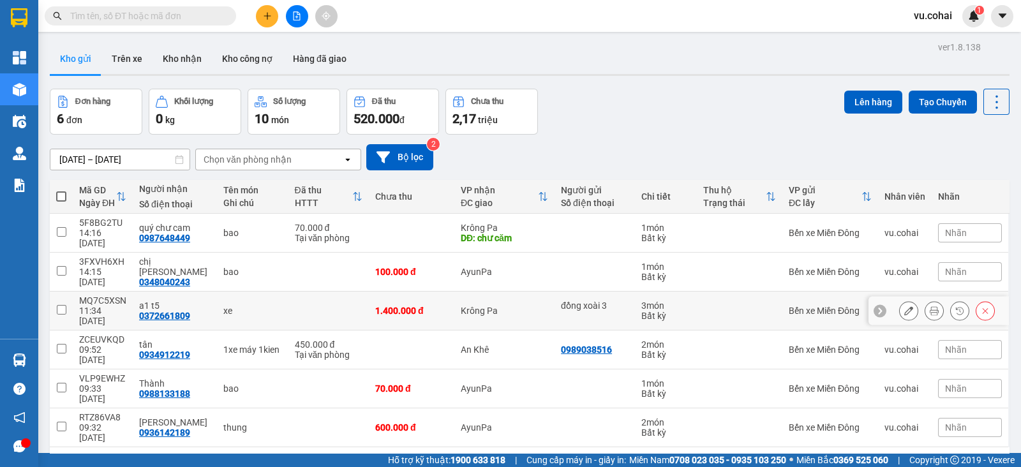
click at [63, 305] on input "checkbox" at bounding box center [62, 310] width 10 height 10
checkbox input "true"
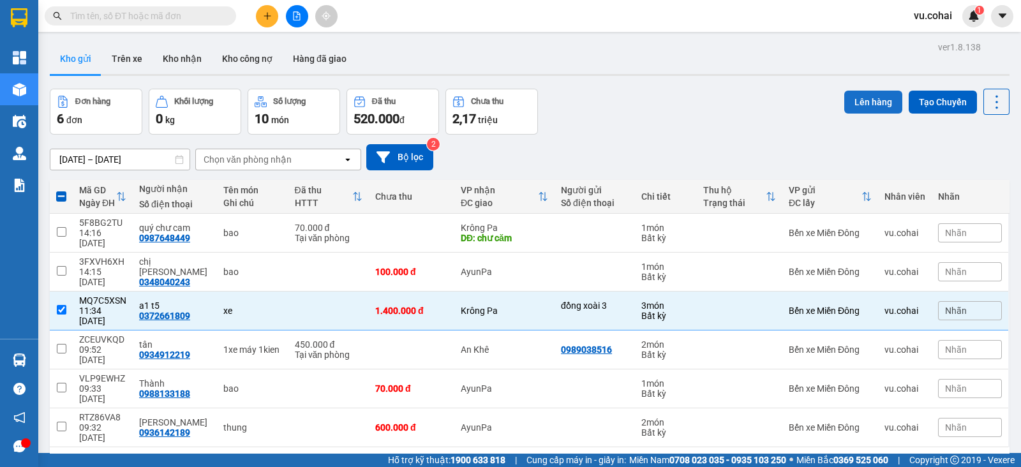
click at [857, 100] on button "Lên hàng" at bounding box center [873, 102] width 58 height 23
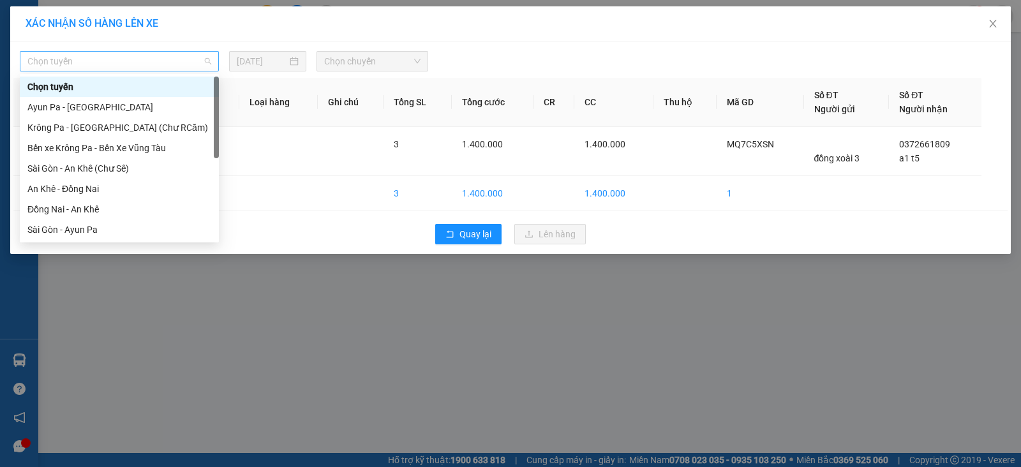
click at [184, 59] on span "Chọn tuyến" at bounding box center [119, 61] width 184 height 19
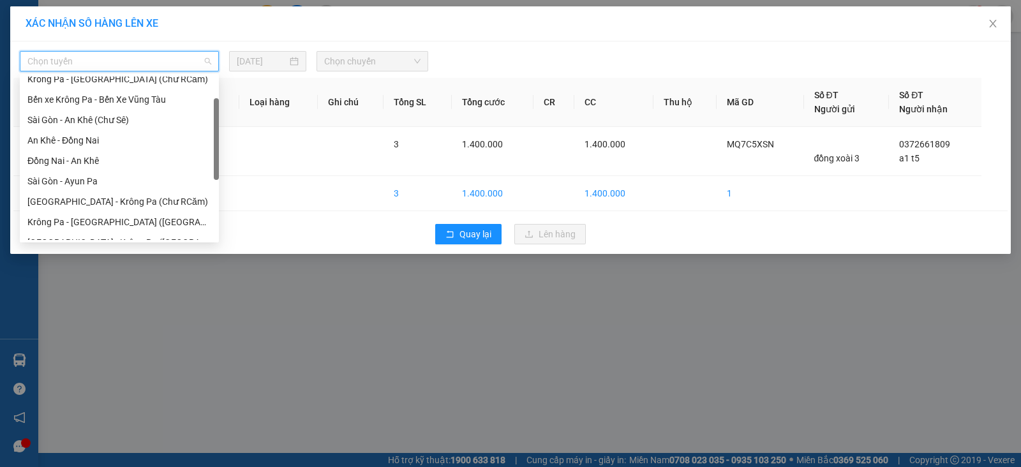
drag, startPoint x: 214, startPoint y: 86, endPoint x: 218, endPoint y: 112, distance: 25.7
click at [218, 112] on div at bounding box center [216, 139] width 5 height 82
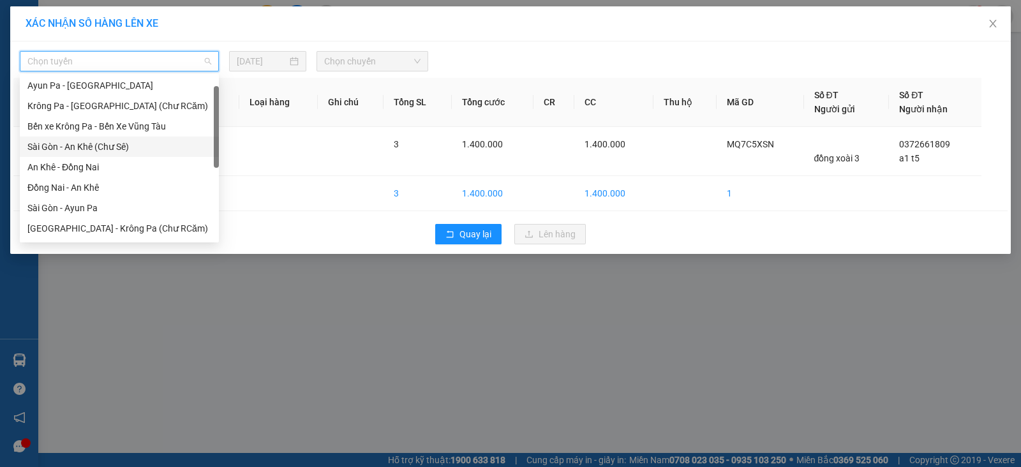
scroll to position [19, 0]
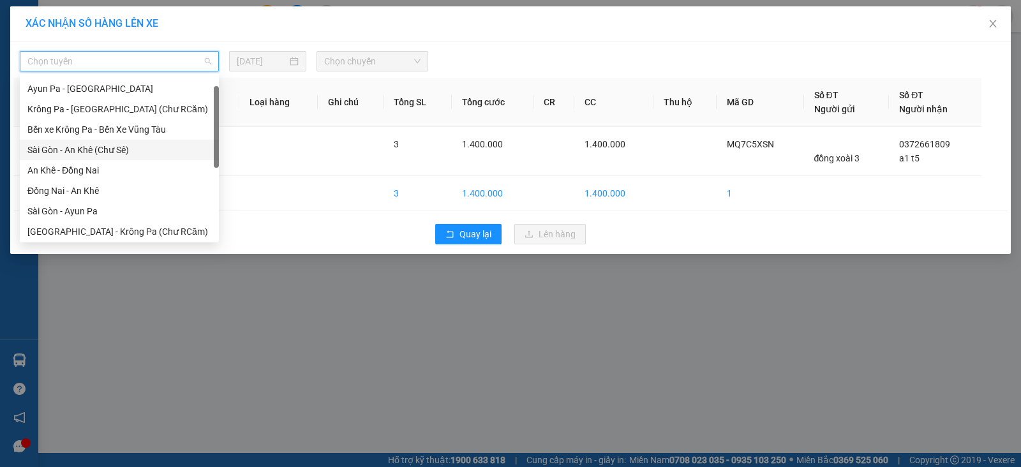
drag, startPoint x: 216, startPoint y: 119, endPoint x: 216, endPoint y: 102, distance: 17.2
click at [216, 102] on div at bounding box center [216, 127] width 5 height 82
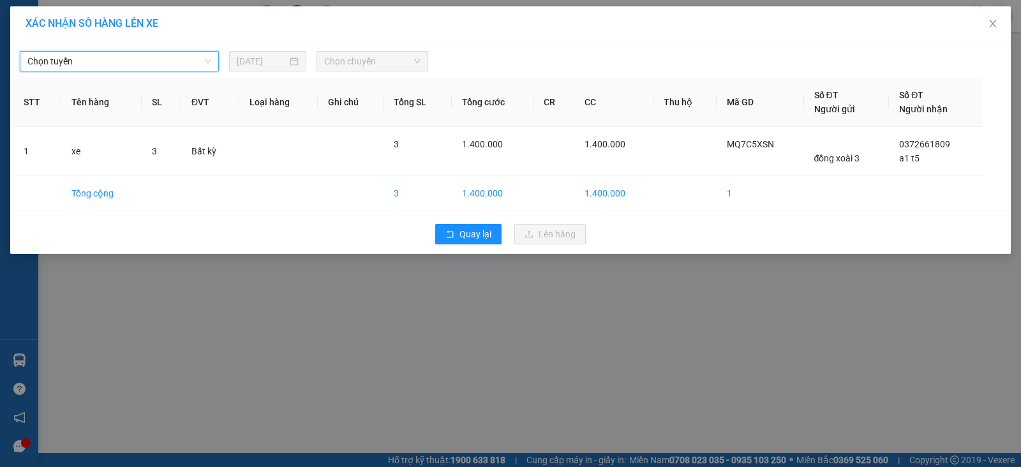
click at [160, 58] on span "Chọn tuyến" at bounding box center [119, 61] width 184 height 19
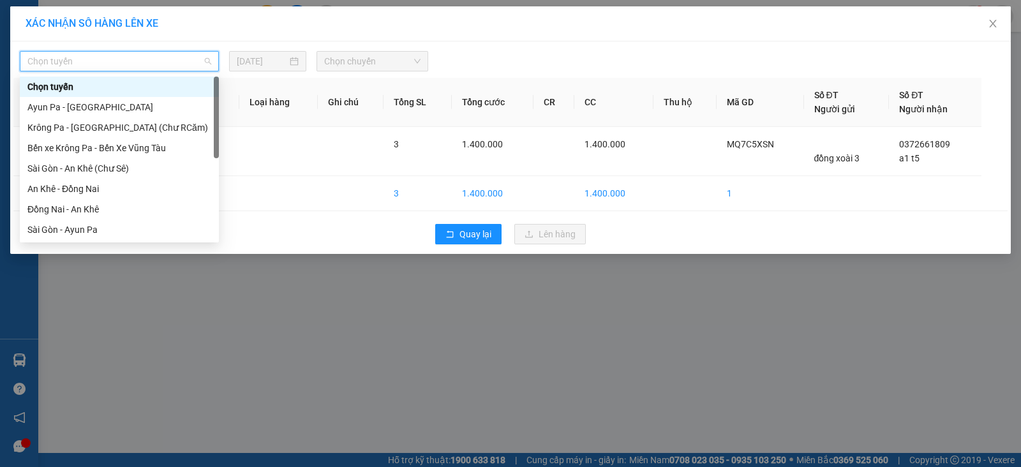
click at [160, 58] on span "Chọn tuyến" at bounding box center [119, 61] width 184 height 19
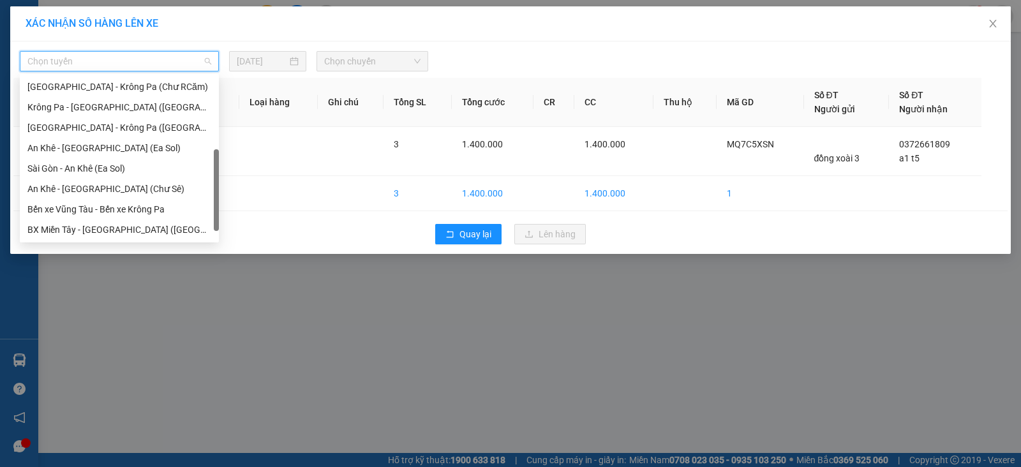
scroll to position [169, 0]
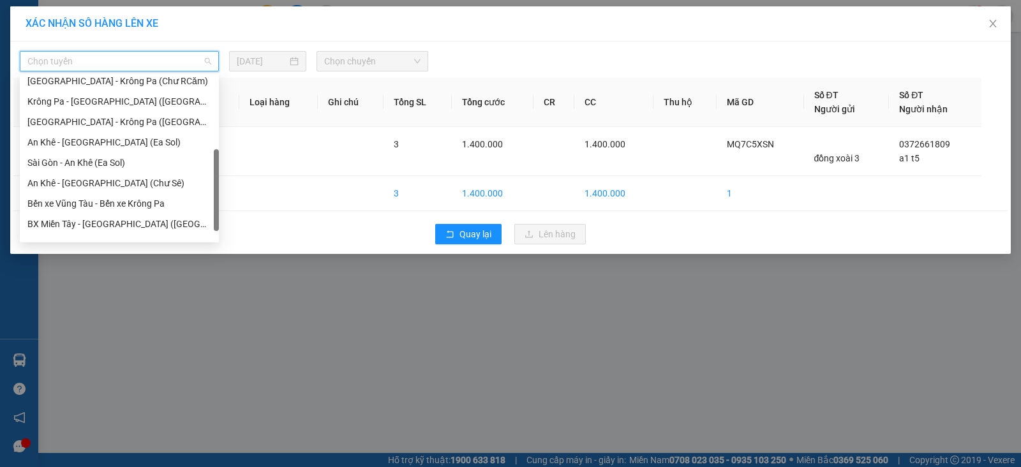
drag, startPoint x: 214, startPoint y: 93, endPoint x: 215, endPoint y: 168, distance: 75.3
click at [215, 168] on div at bounding box center [216, 190] width 5 height 82
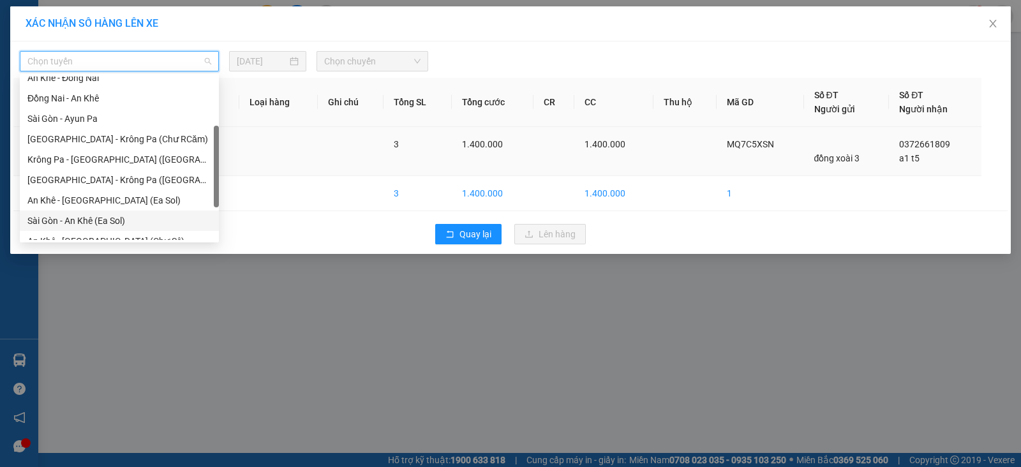
scroll to position [105, 0]
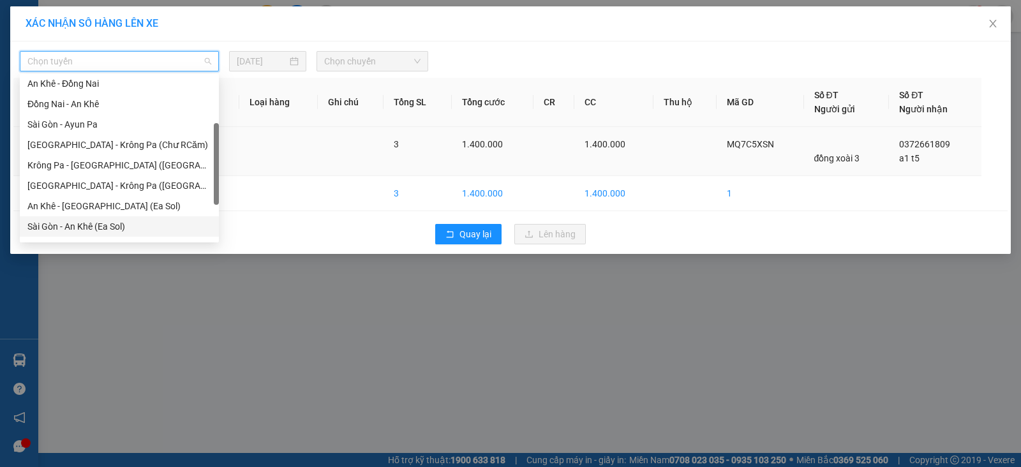
drag, startPoint x: 215, startPoint y: 174, endPoint x: 220, endPoint y: 145, distance: 29.2
click at [220, 145] on body "Kết quả tìm kiếm ( 8 ) Bộ lọc Mã ĐH Trạng thái Món hàng Thu hộ Tổng cước Chưa c…" at bounding box center [510, 233] width 1021 height 467
click at [127, 181] on div "[GEOGRAPHIC_DATA] - Krông Pa ([GEOGRAPHIC_DATA])" at bounding box center [119, 186] width 184 height 14
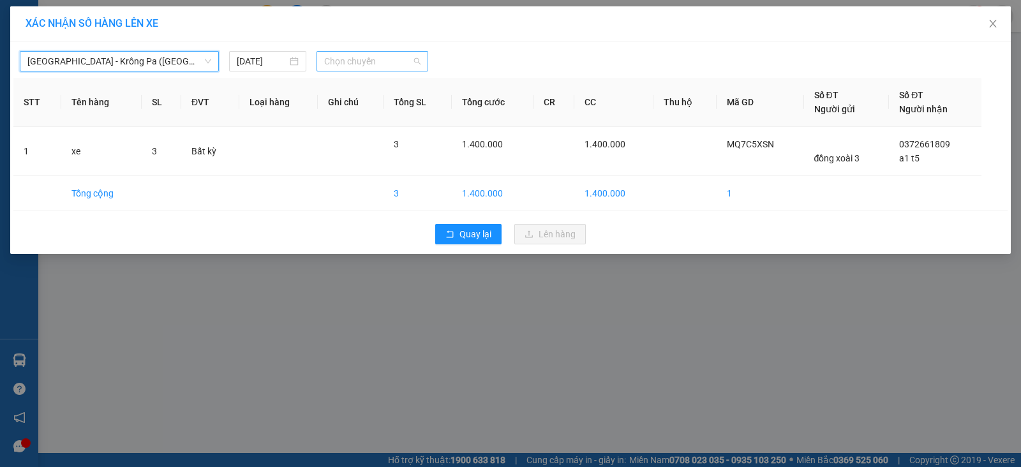
click at [371, 56] on span "Chọn chuyến" at bounding box center [372, 61] width 96 height 19
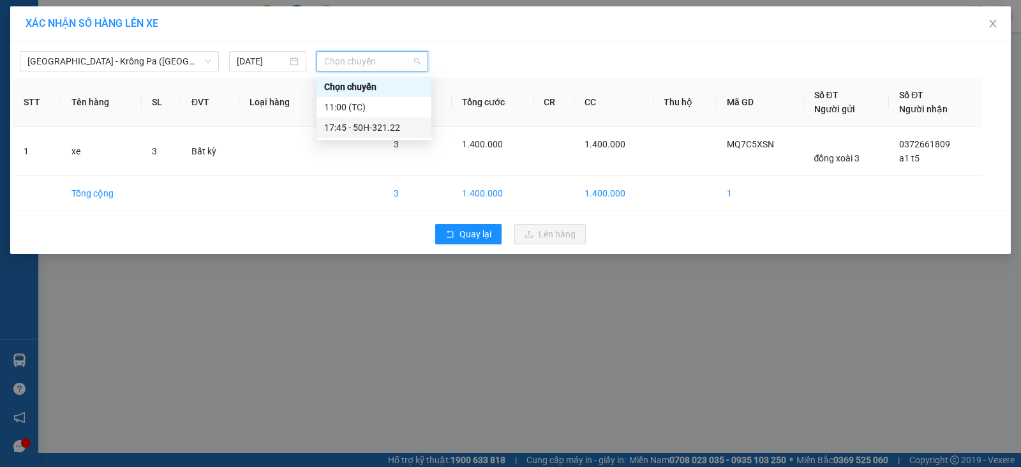
click at [395, 122] on div "17:45 - 50H-321.22" at bounding box center [374, 128] width 100 height 14
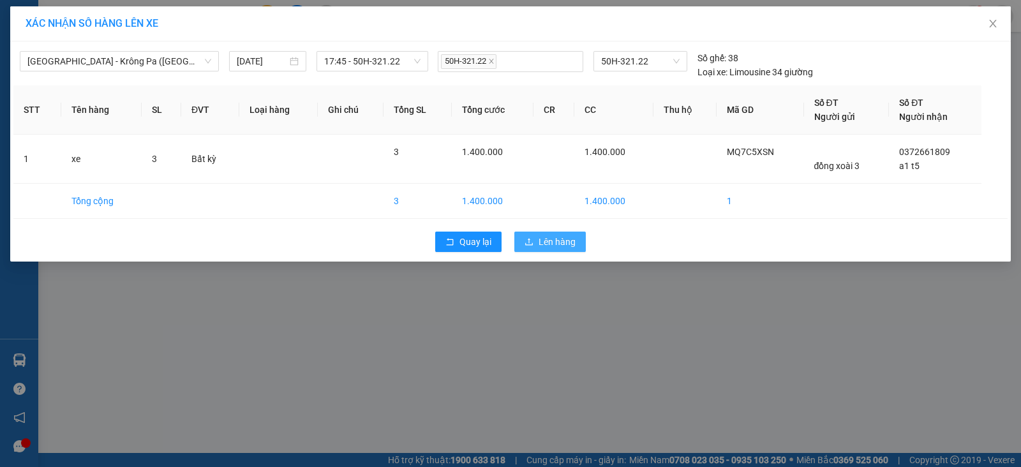
click at [552, 240] on span "Lên hàng" at bounding box center [556, 242] width 37 height 14
